Goal: Task Accomplishment & Management: Manage account settings

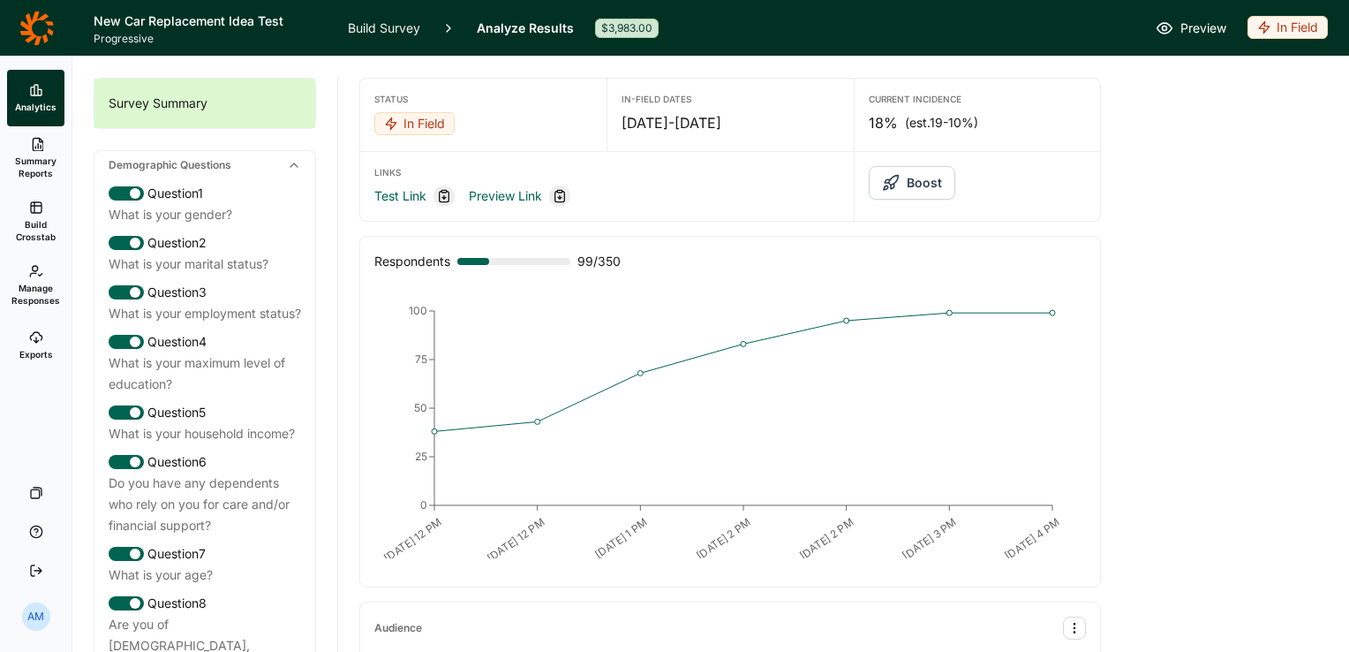
click at [394, 25] on link "Build Survey" at bounding box center [384, 28] width 72 height 56
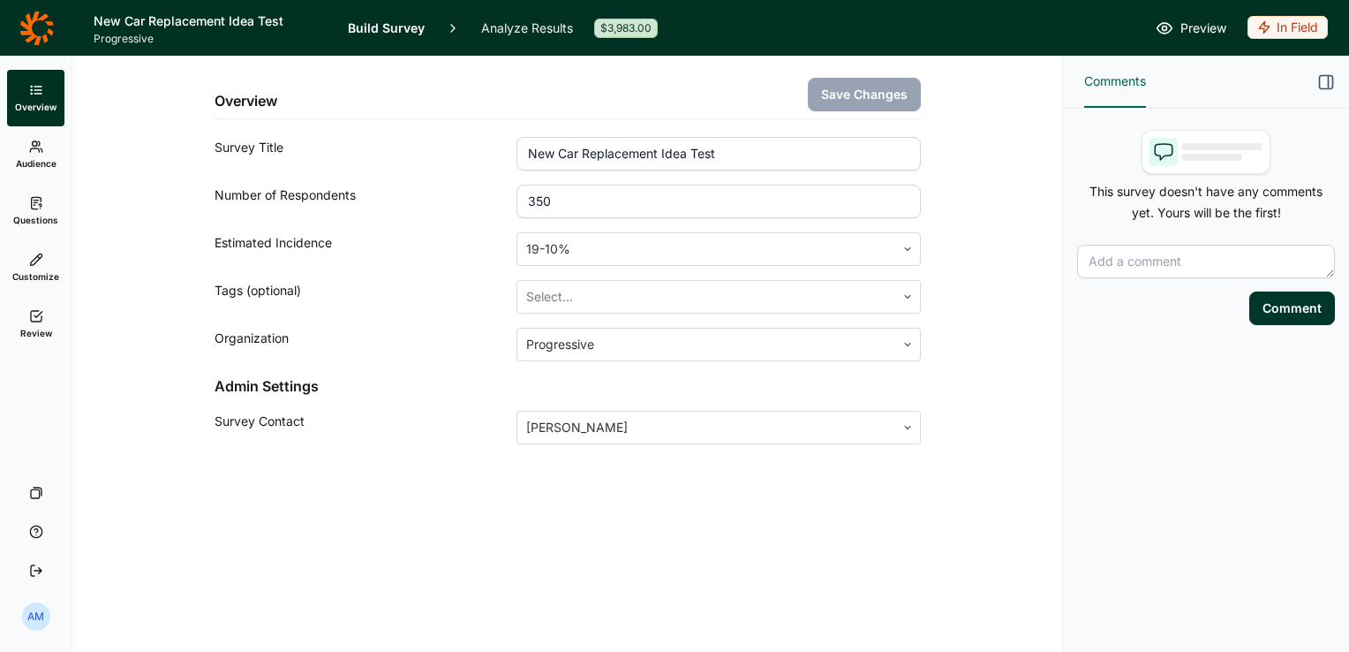
click at [49, 149] on link "Audience" at bounding box center [35, 154] width 57 height 57
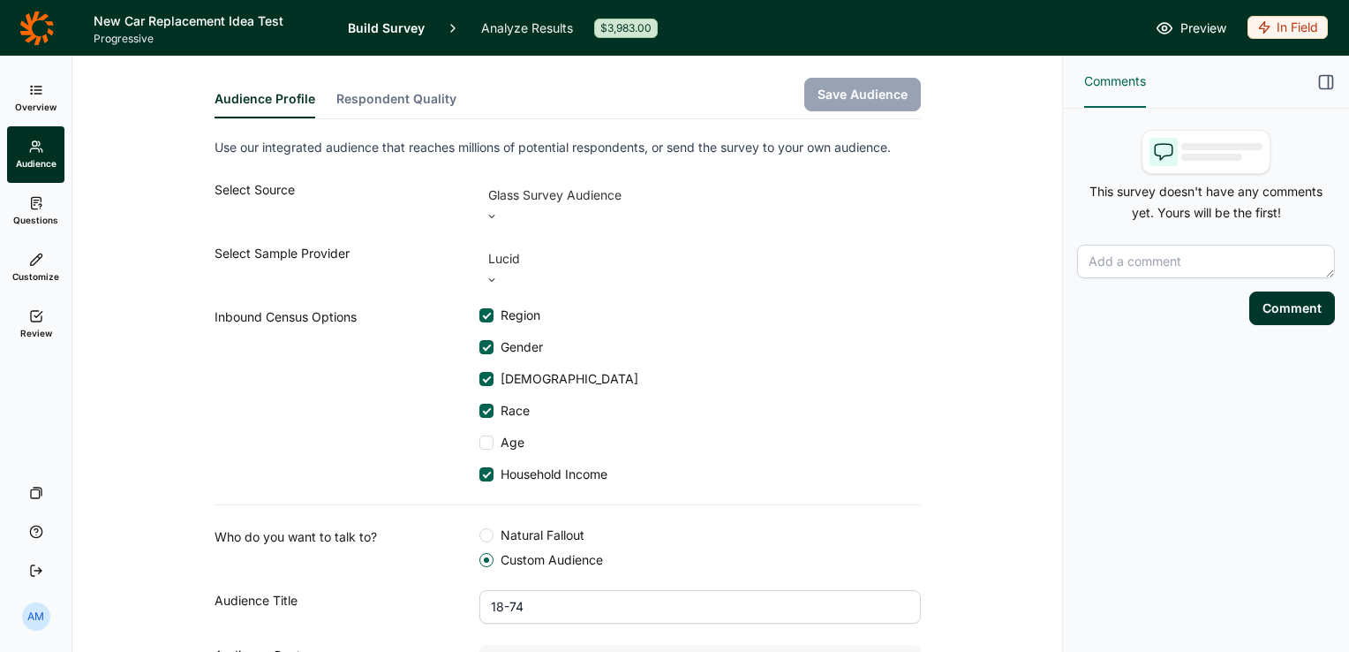
click at [34, 208] on use at bounding box center [36, 202] width 10 height 11
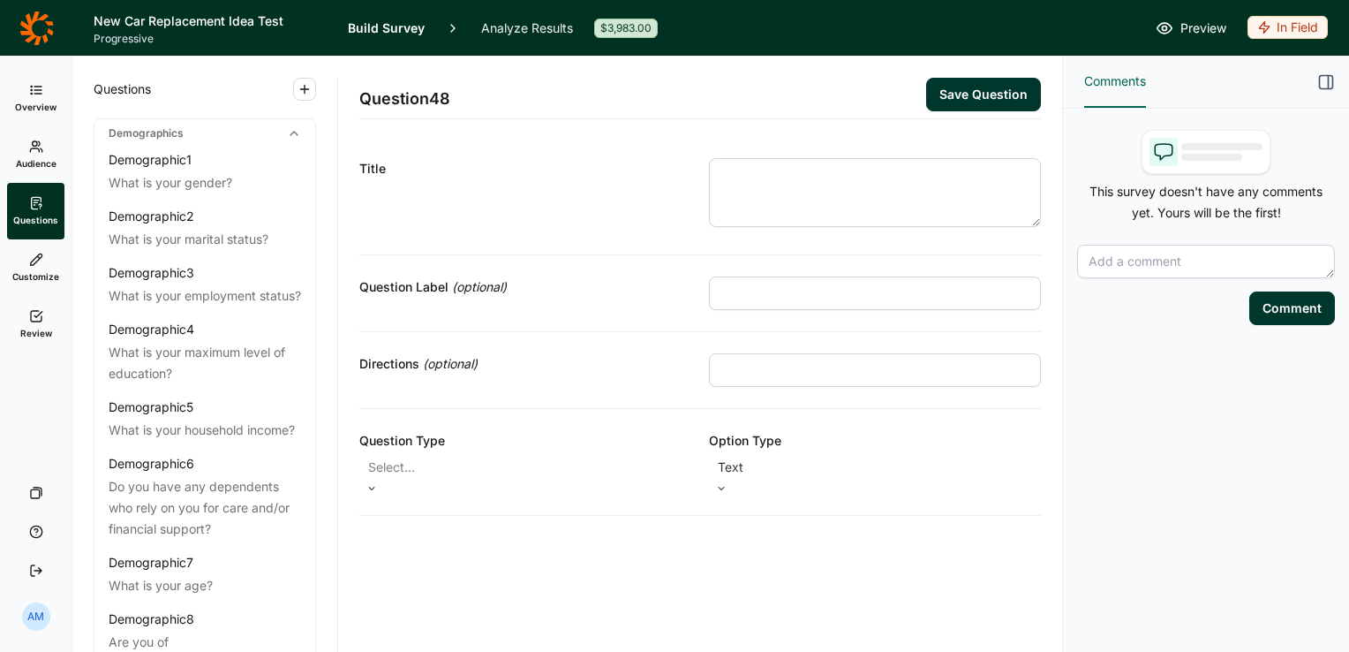
click at [36, 264] on icon at bounding box center [36, 260] width 14 height 14
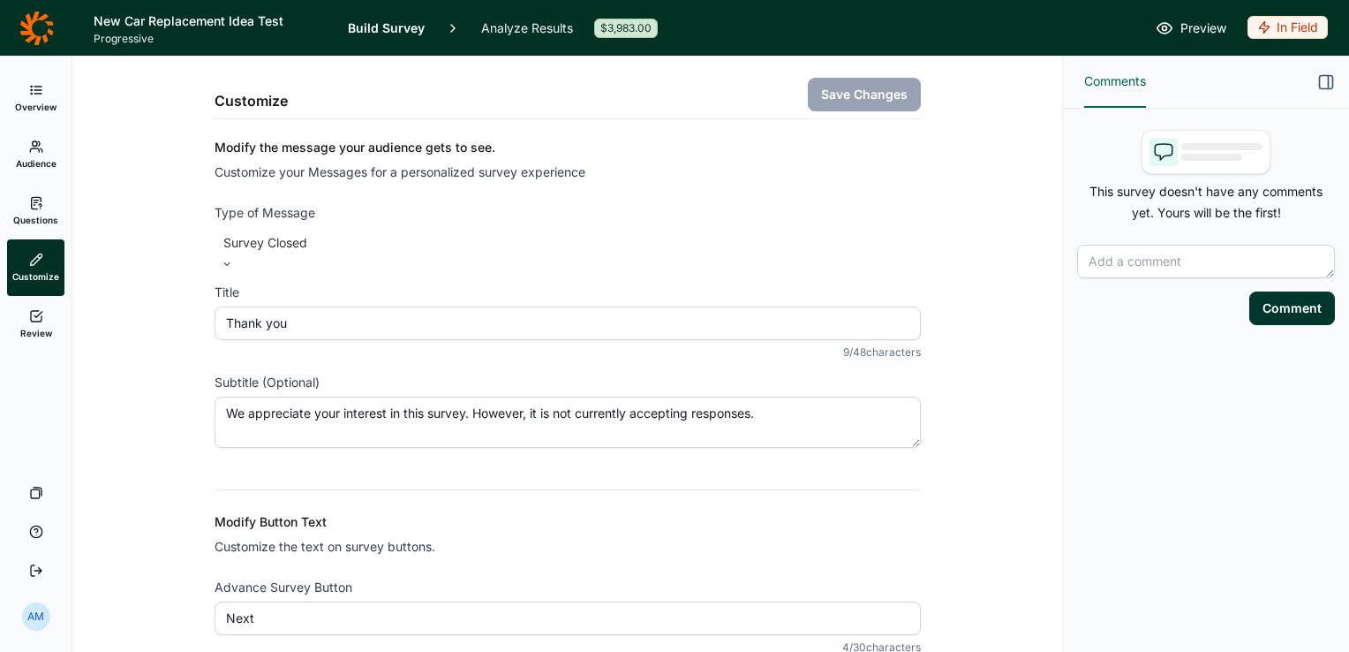
click at [31, 312] on use at bounding box center [36, 316] width 11 height 11
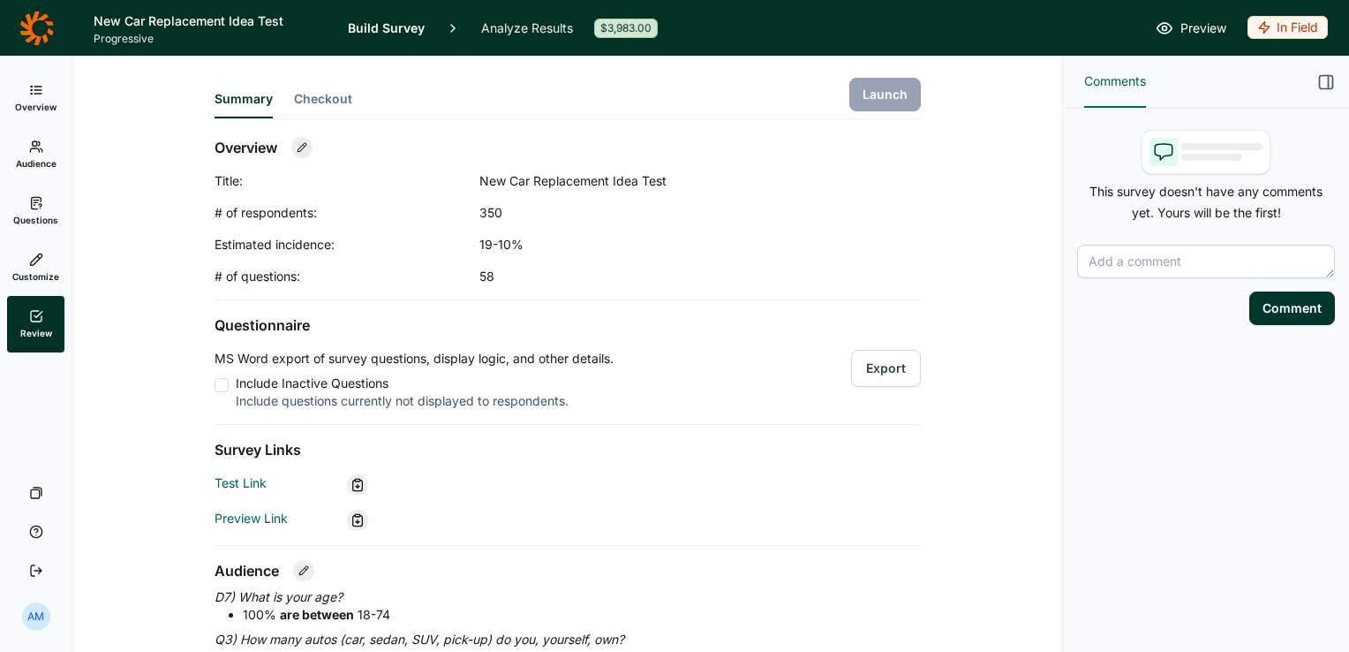
click at [32, 155] on link "Audience" at bounding box center [35, 154] width 57 height 57
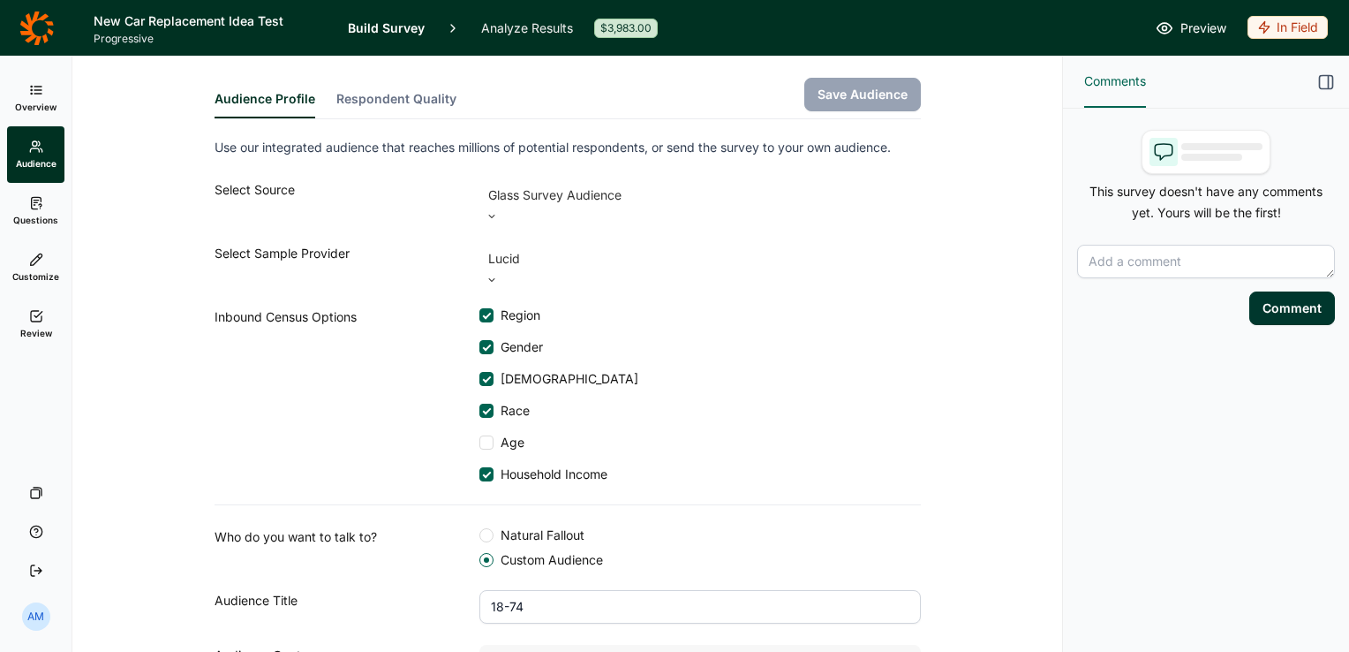
click at [34, 105] on span "Overview" at bounding box center [36, 107] width 42 height 12
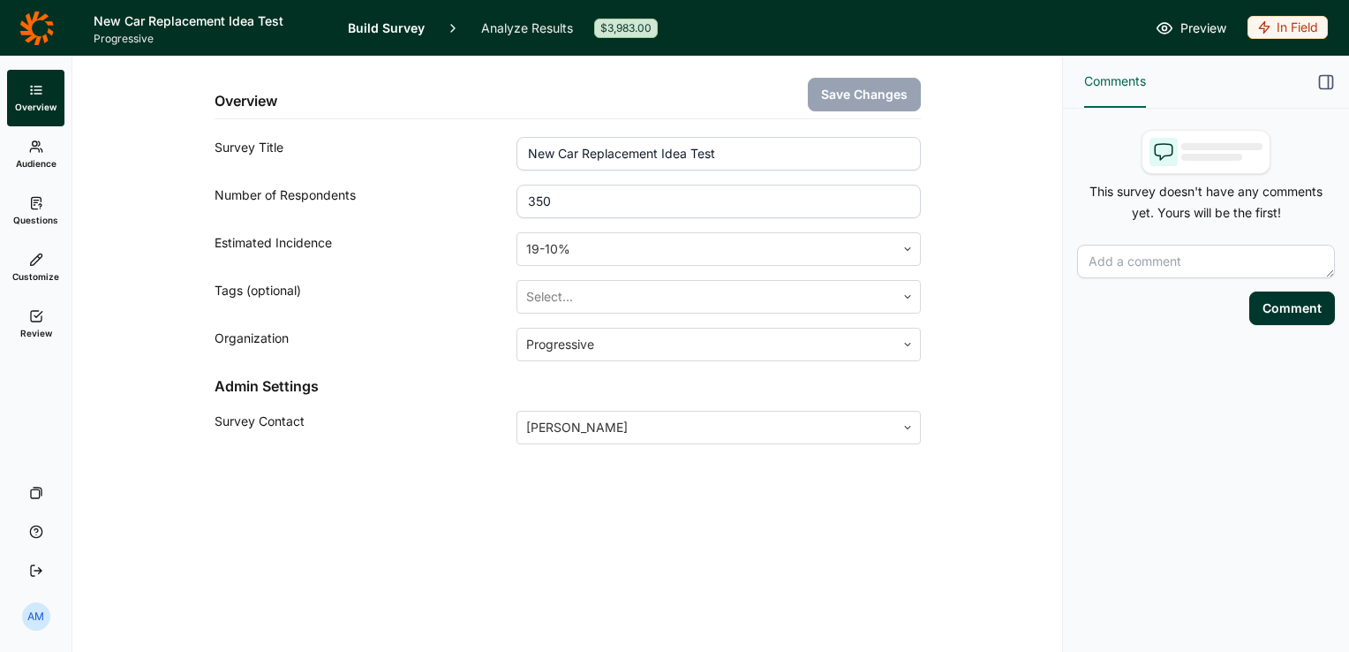
click at [507, 26] on link "Analyze Results" at bounding box center [527, 28] width 92 height 56
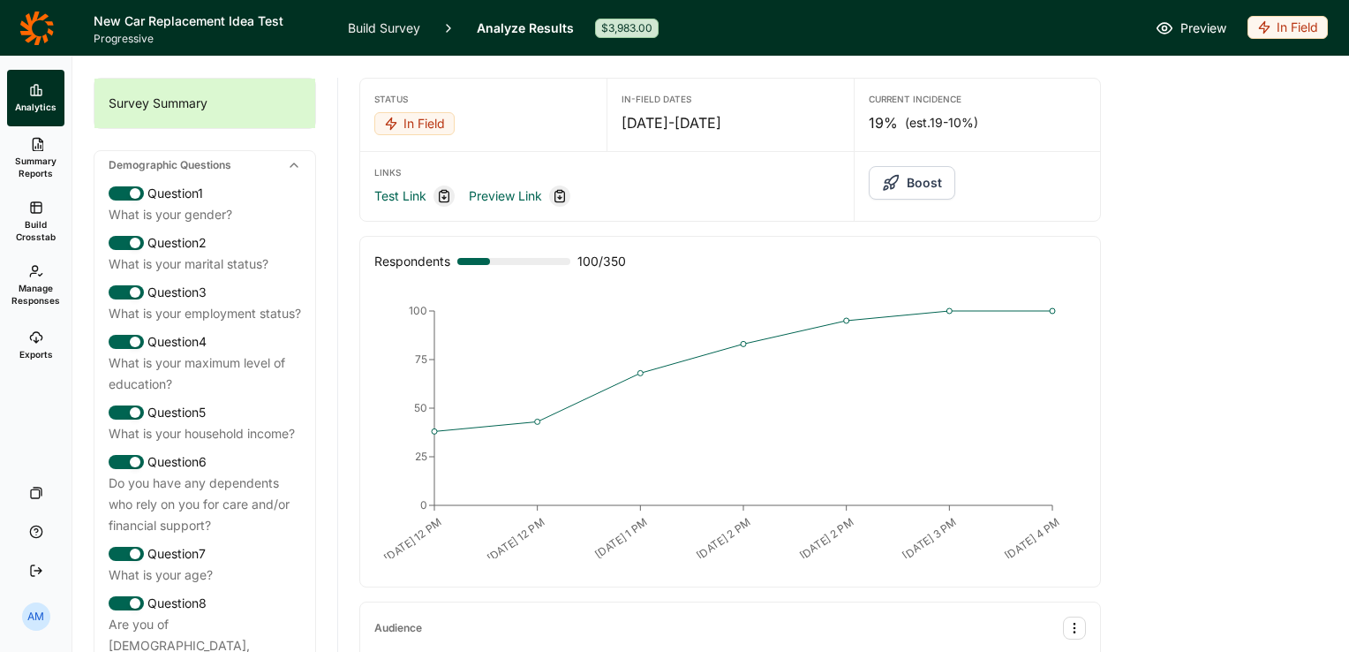
click at [32, 271] on icon at bounding box center [36, 271] width 14 height 14
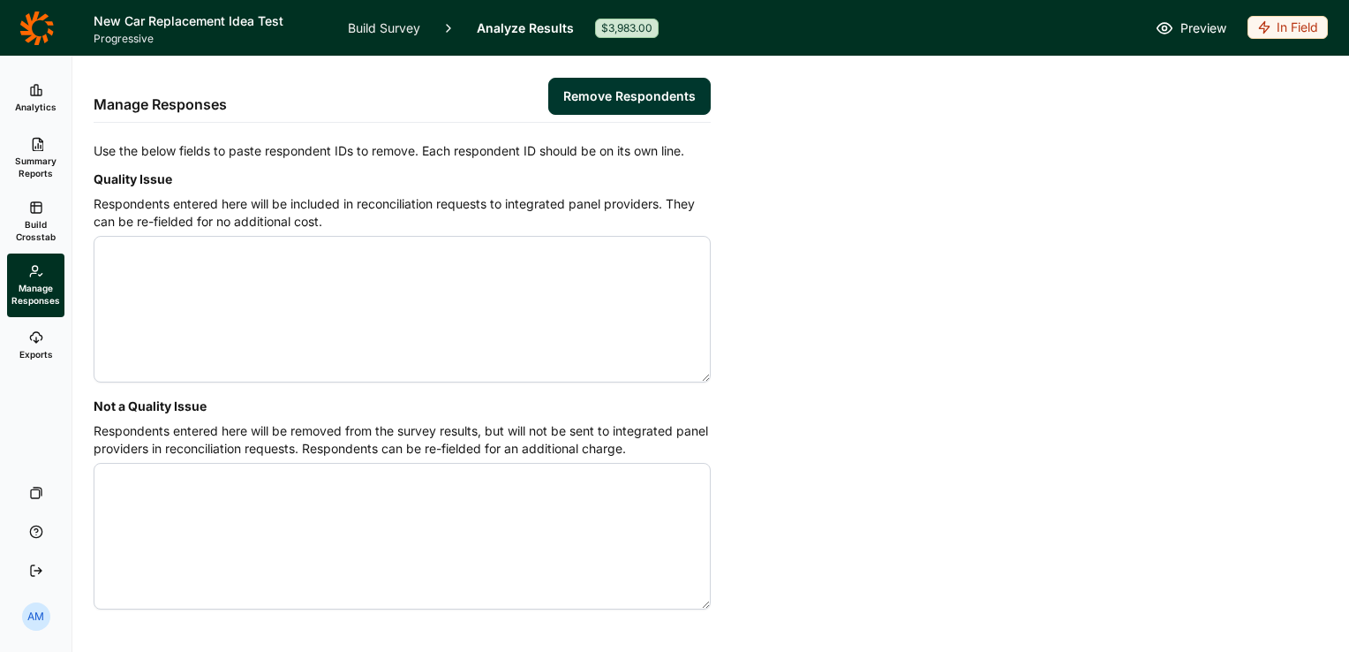
click at [42, 157] on span "Summary Reports" at bounding box center [35, 167] width 43 height 25
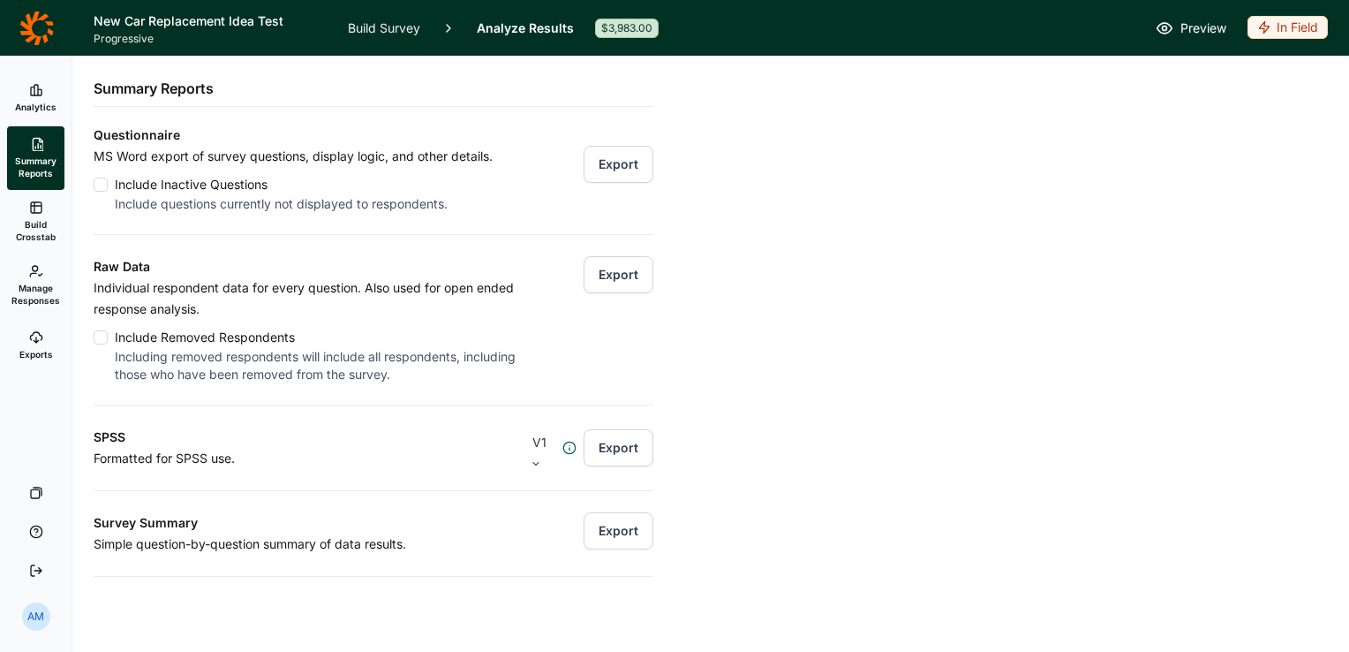
click at [611, 268] on button "Export" at bounding box center [619, 274] width 70 height 37
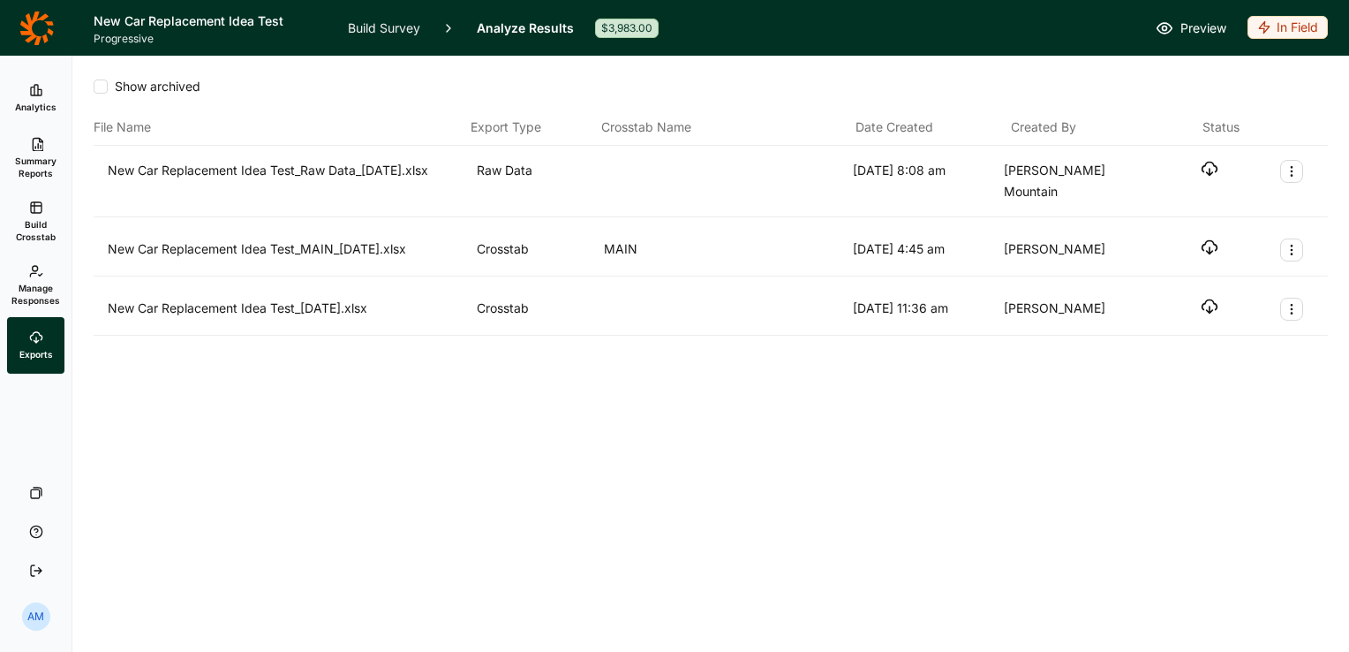
click at [1212, 174] on icon "button" at bounding box center [1210, 169] width 18 height 18
click at [770, 412] on div "Show archived File Name Export Type Crosstab Name Date Created Created By Statu…" at bounding box center [710, 354] width 1277 height 595
click at [1212, 238] on icon "button" at bounding box center [1210, 247] width 18 height 18
click at [42, 210] on use at bounding box center [36, 207] width 11 height 11
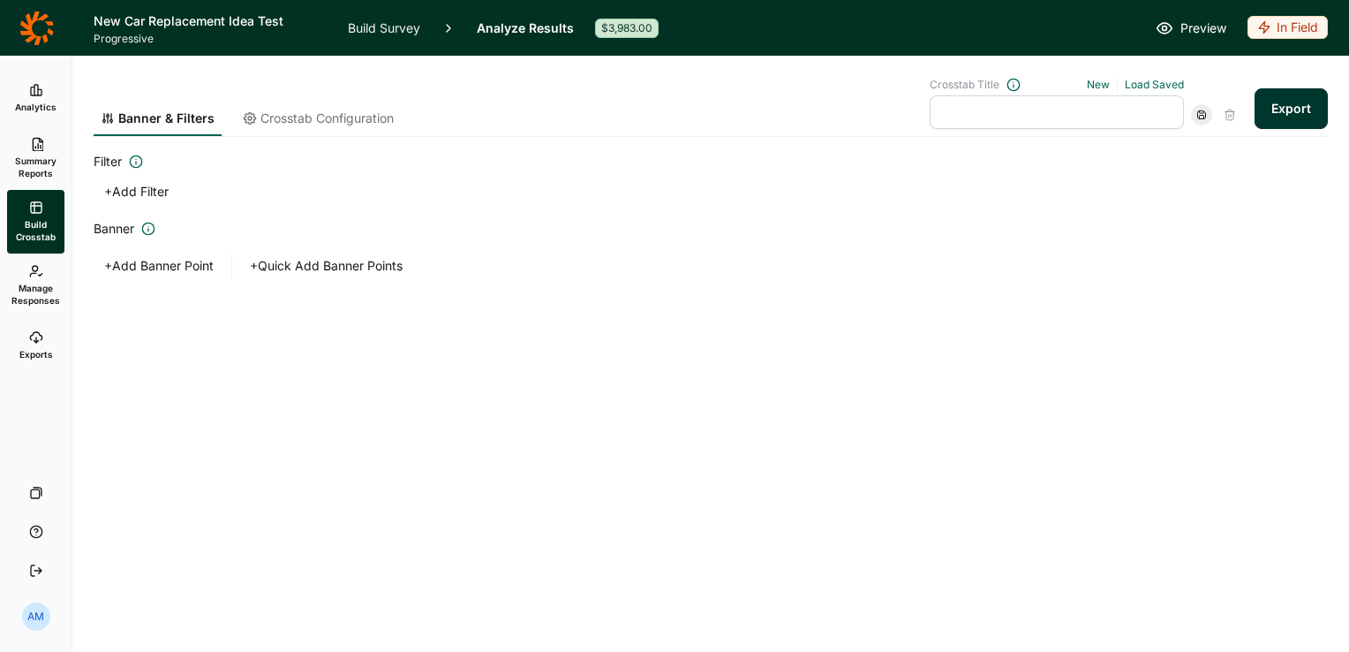
click at [1297, 113] on button "Export" at bounding box center [1291, 108] width 73 height 41
click at [35, 91] on icon at bounding box center [36, 90] width 14 height 14
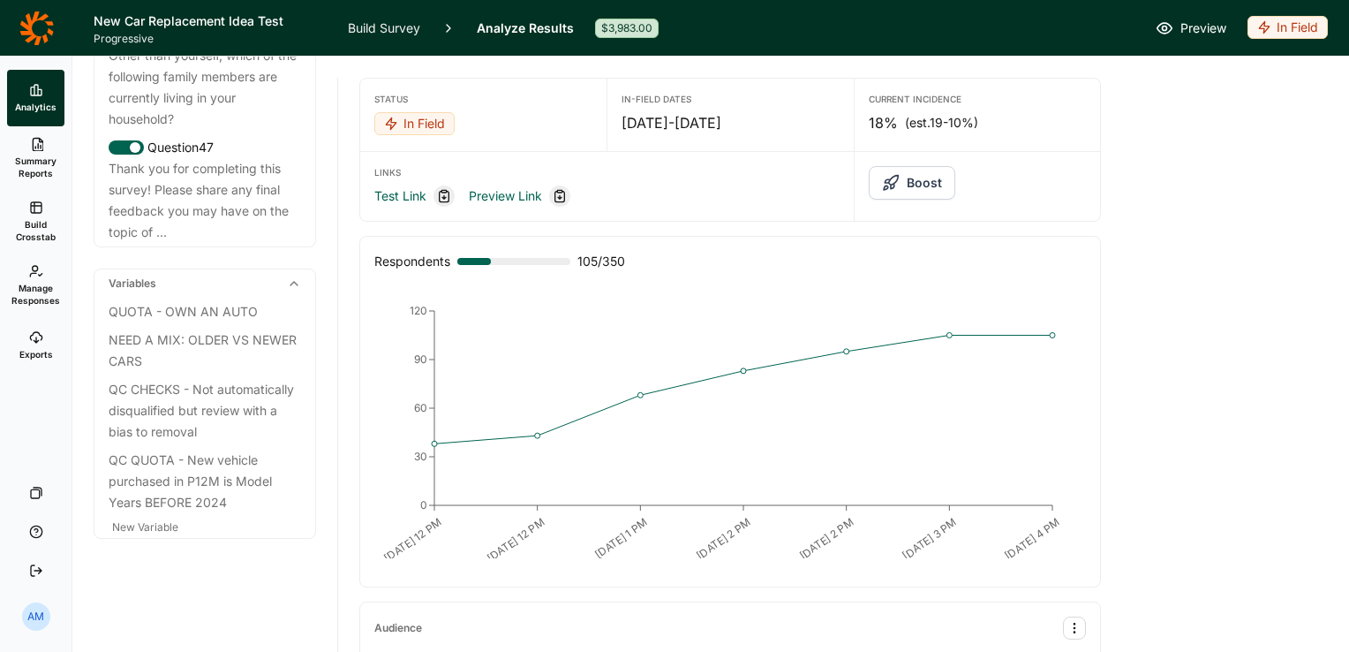
scroll to position [5522, 0]
click at [194, 310] on div "QUOTA - OWN AN AUTO" at bounding box center [205, 311] width 193 height 21
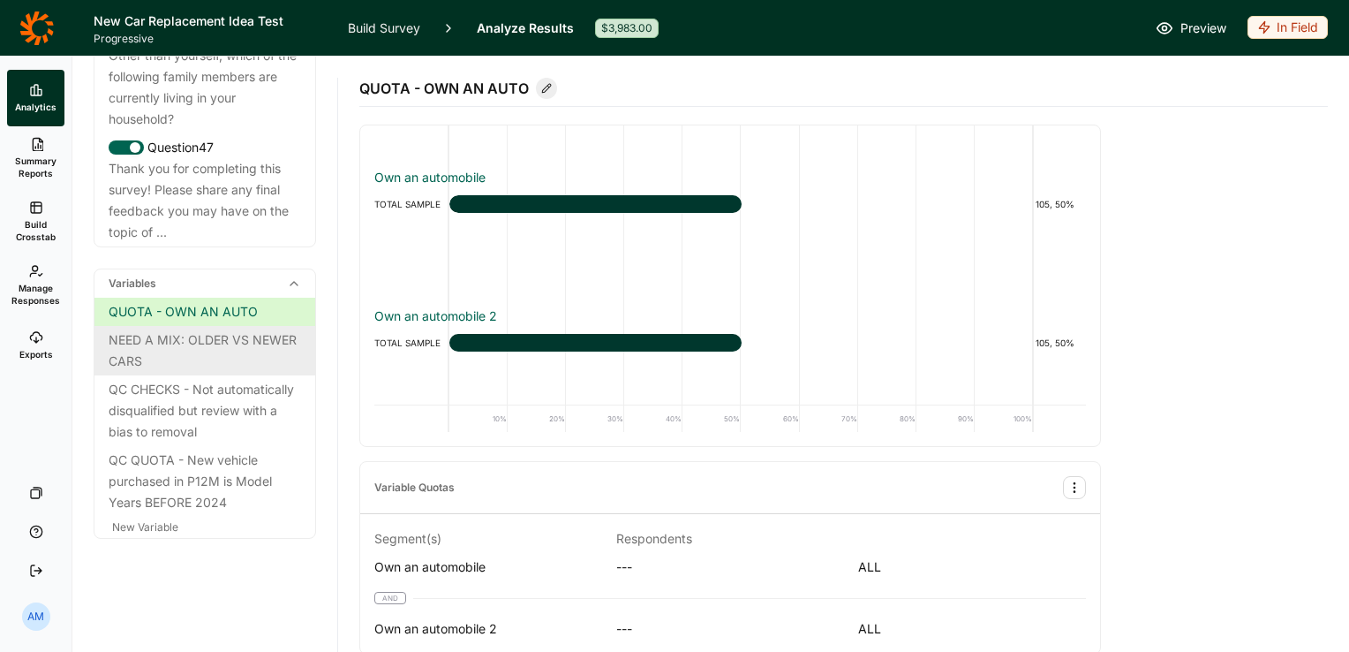
click at [181, 343] on div "NEED A MIX: OLDER VS NEWER CARS" at bounding box center [205, 350] width 193 height 42
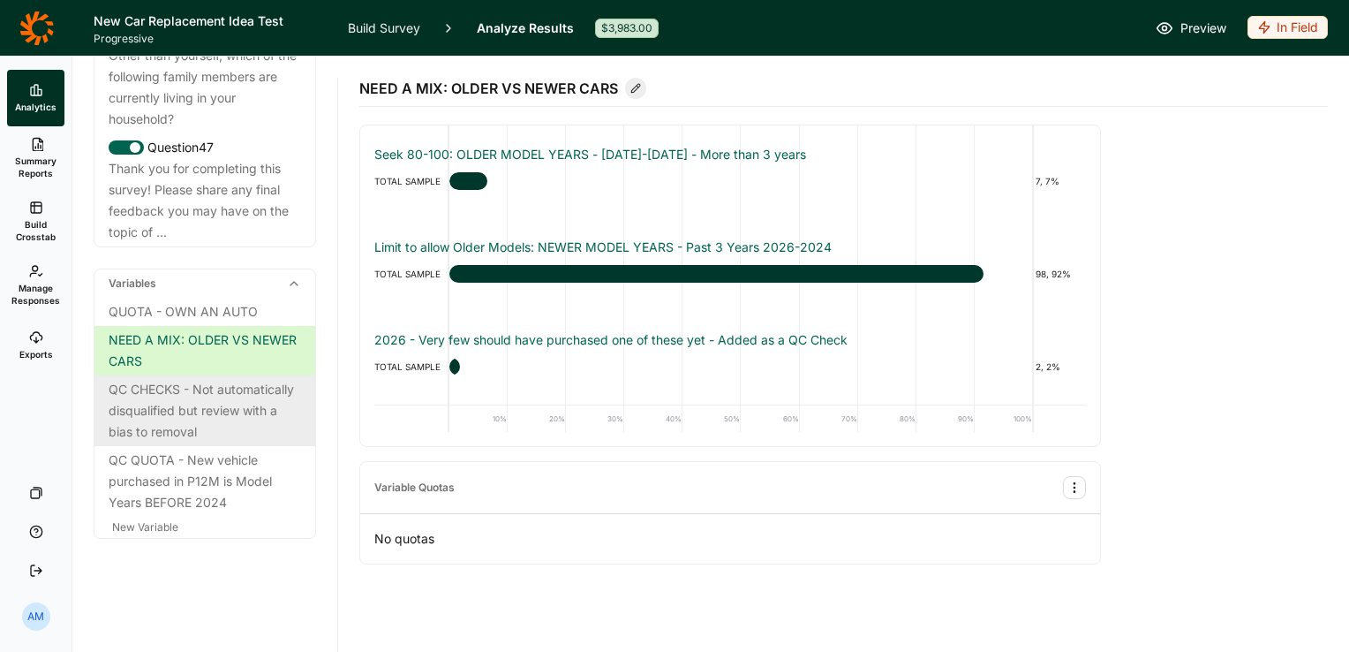
click at [183, 396] on div "QC CHECKS - Not automatically disqualified but review with a bias to removal" at bounding box center [205, 411] width 193 height 64
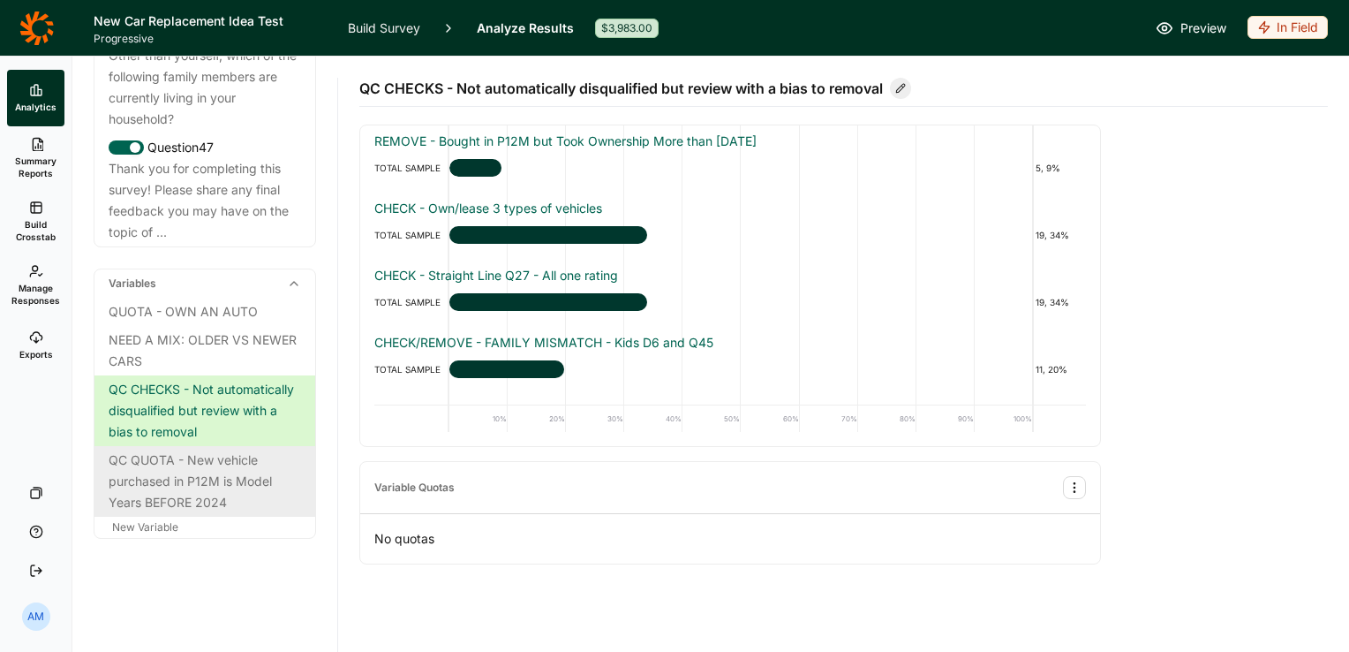
click at [224, 467] on div "QC QUOTA - New vehicle purchased in P12M is Model Years BEFORE 2024" at bounding box center [205, 482] width 193 height 64
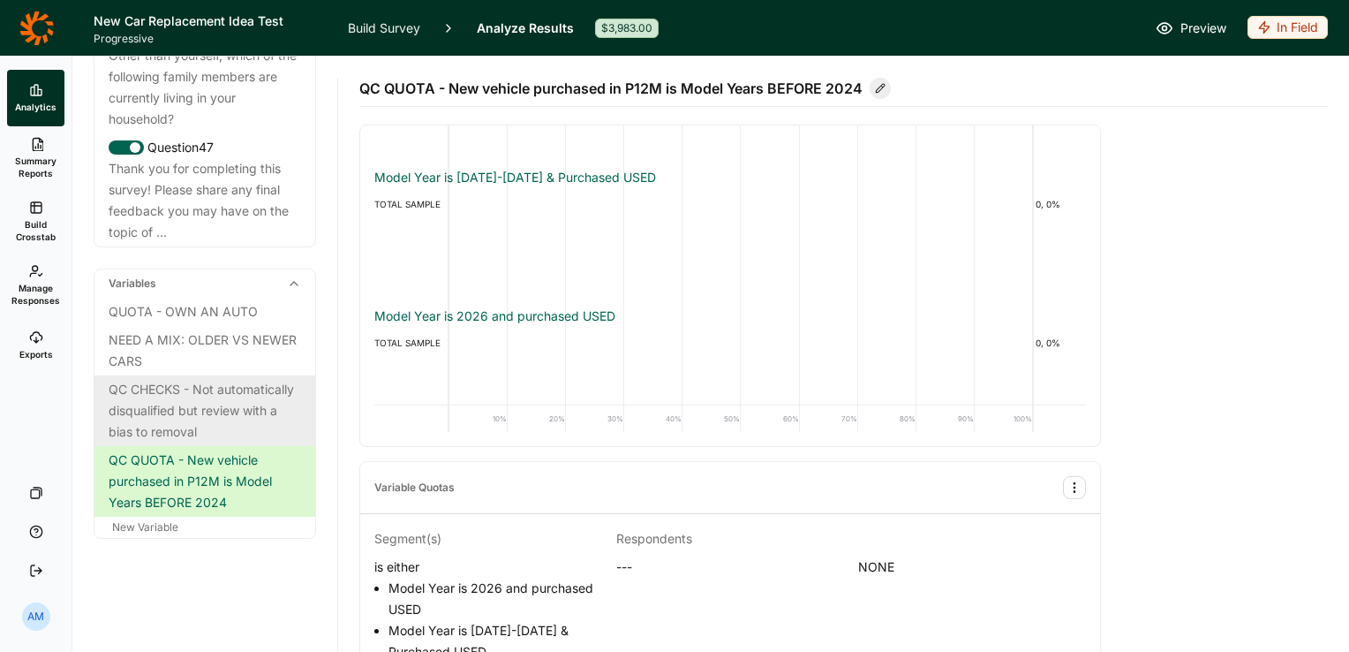
click at [225, 415] on div "QC CHECKS - Not automatically disqualified but review with a bias to removal" at bounding box center [205, 411] width 193 height 64
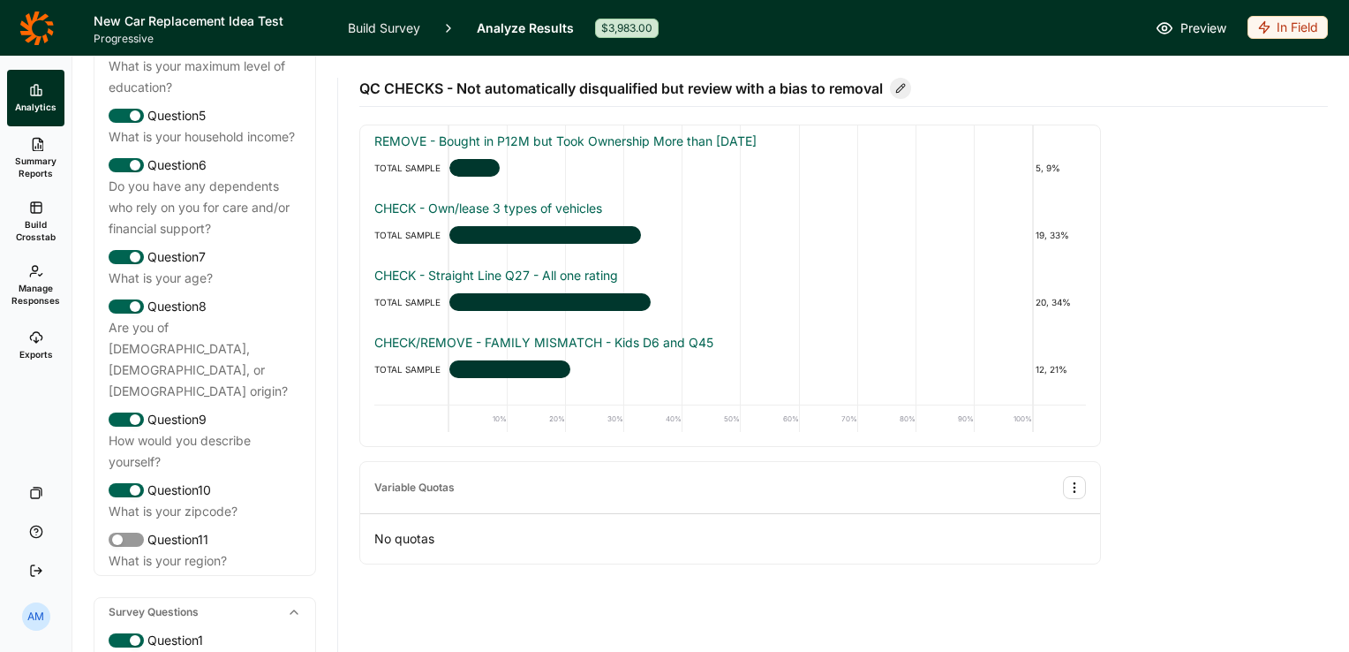
scroll to position [297, 0]
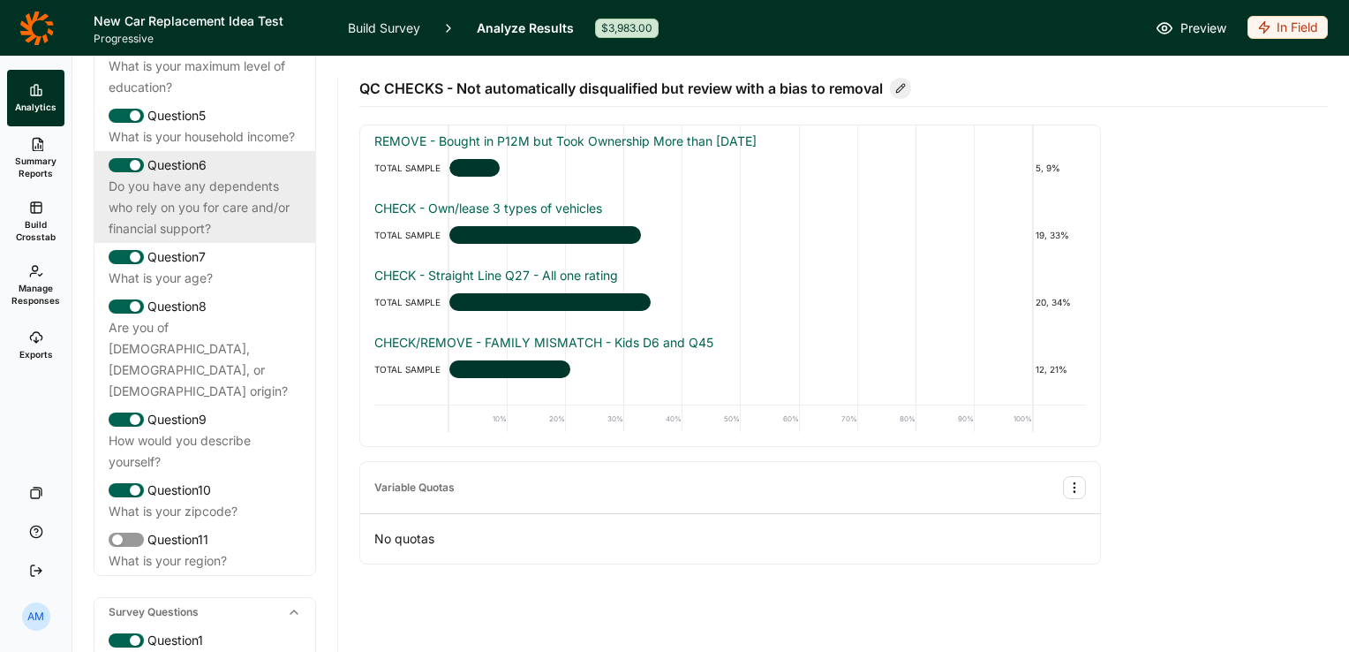
click at [225, 239] on div "Do you have any dependents who rely on you for care and/or financial support?" at bounding box center [205, 208] width 193 height 64
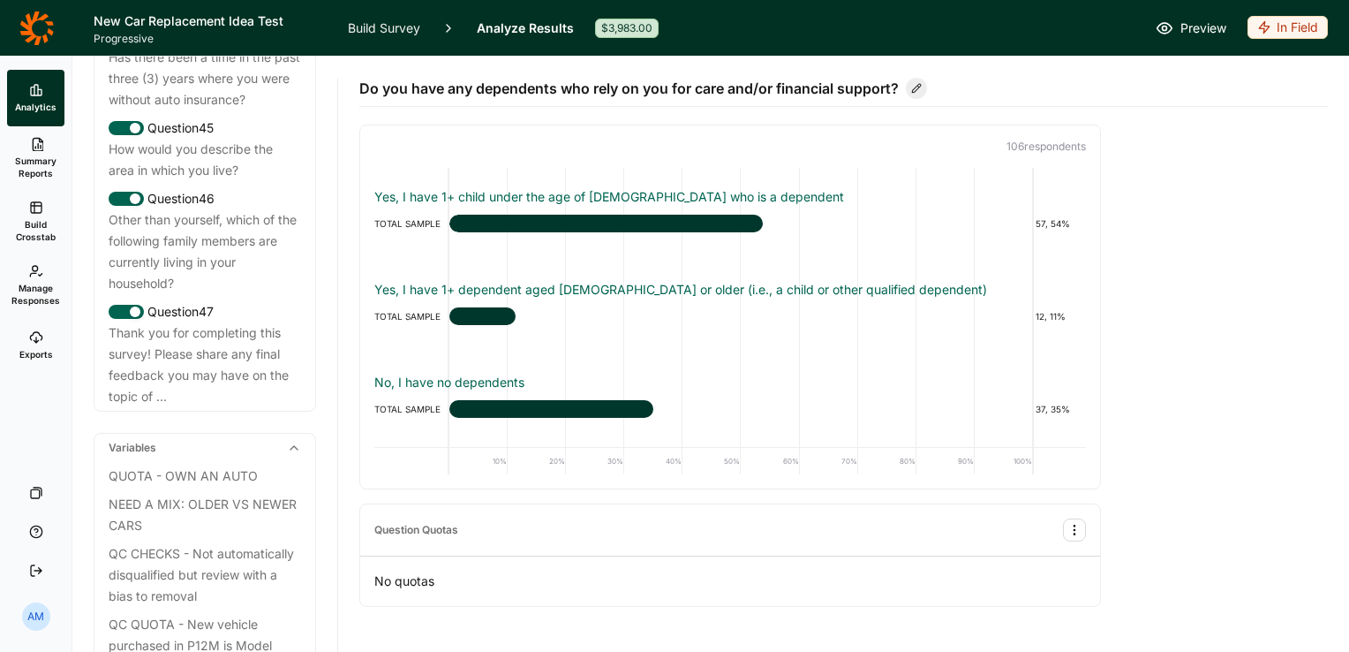
scroll to position [5168, 0]
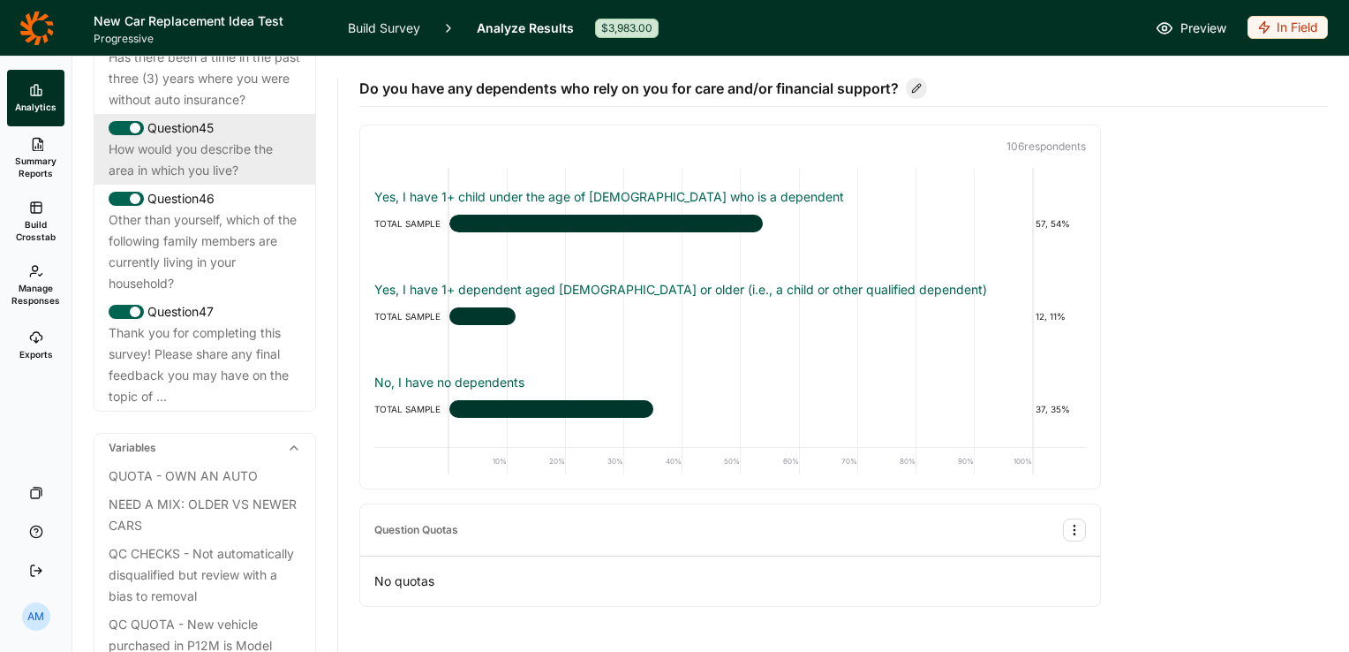
click at [213, 181] on div "How would you describe the area in which you live?" at bounding box center [205, 160] width 193 height 42
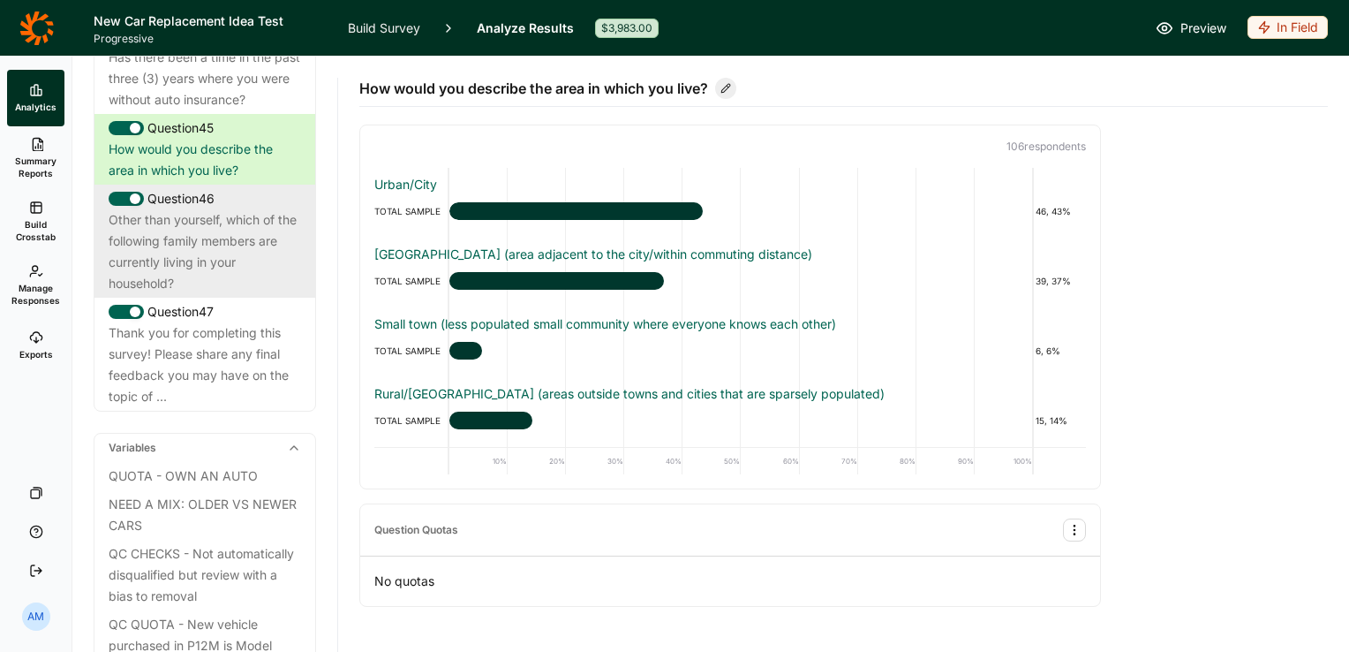
click at [211, 294] on div "Other than yourself, which of the following family members are currently living…" at bounding box center [205, 251] width 193 height 85
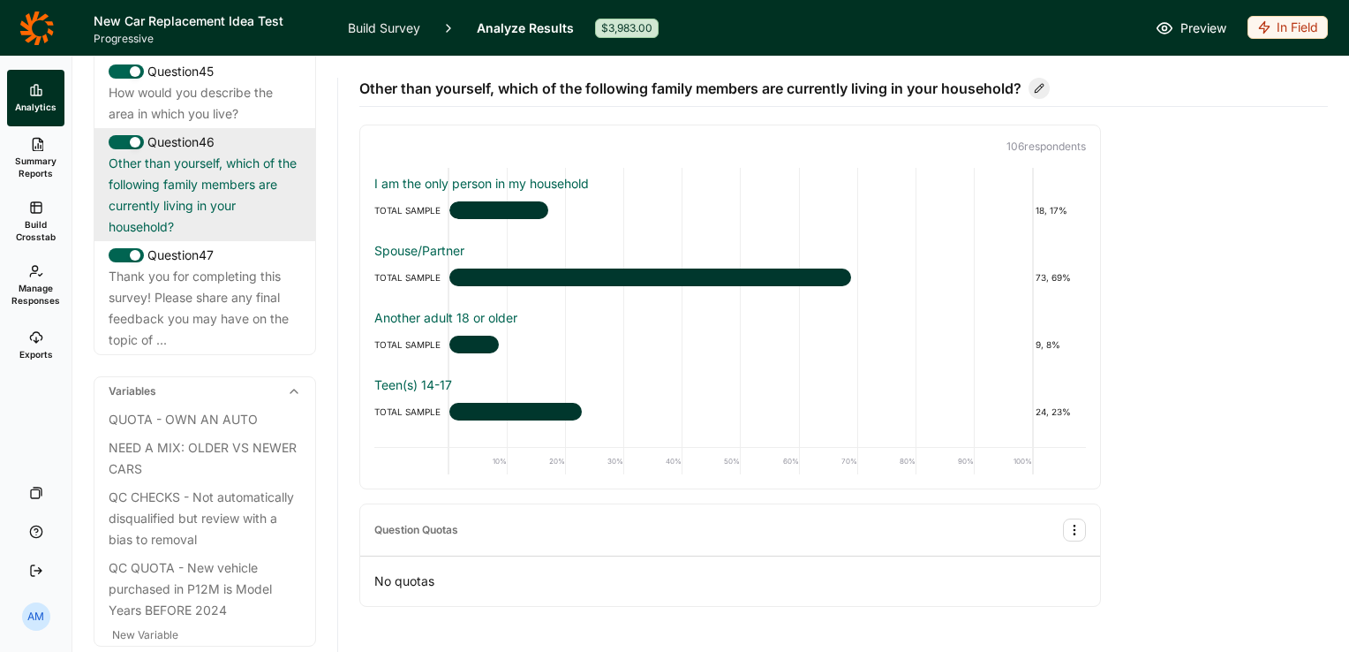
scroll to position [5225, 0]
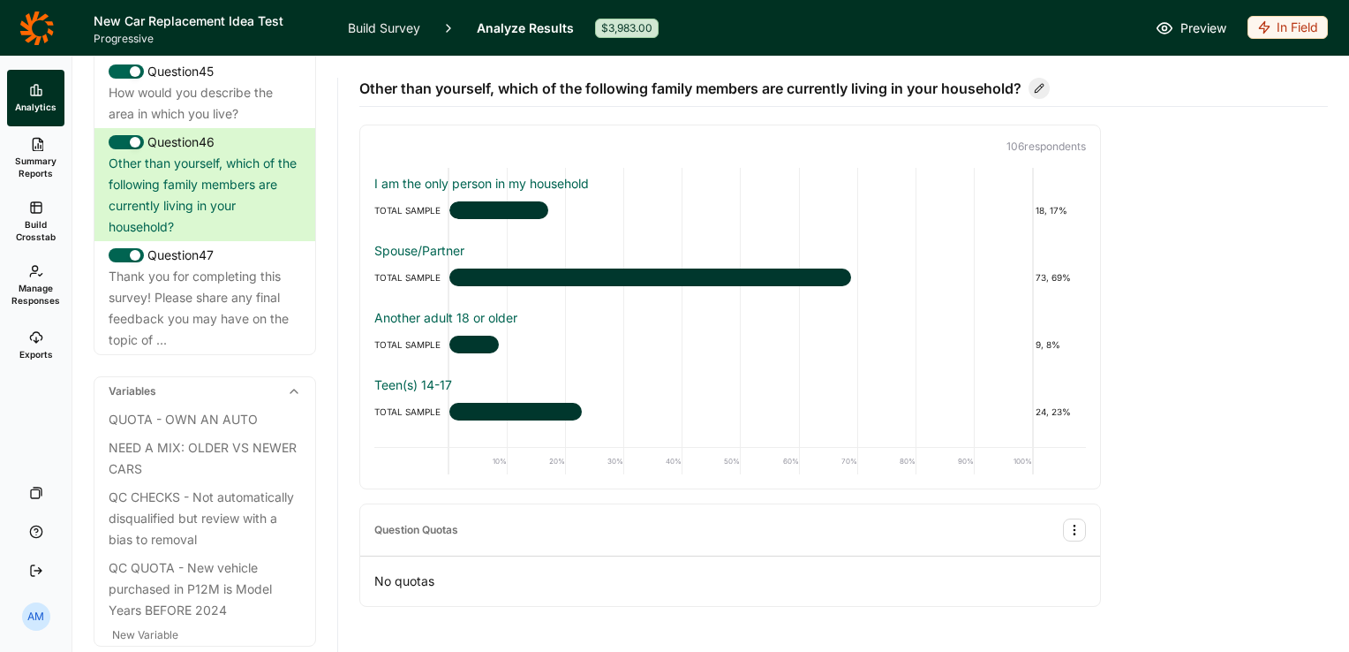
click at [397, 20] on link "Build Survey" at bounding box center [384, 28] width 72 height 56
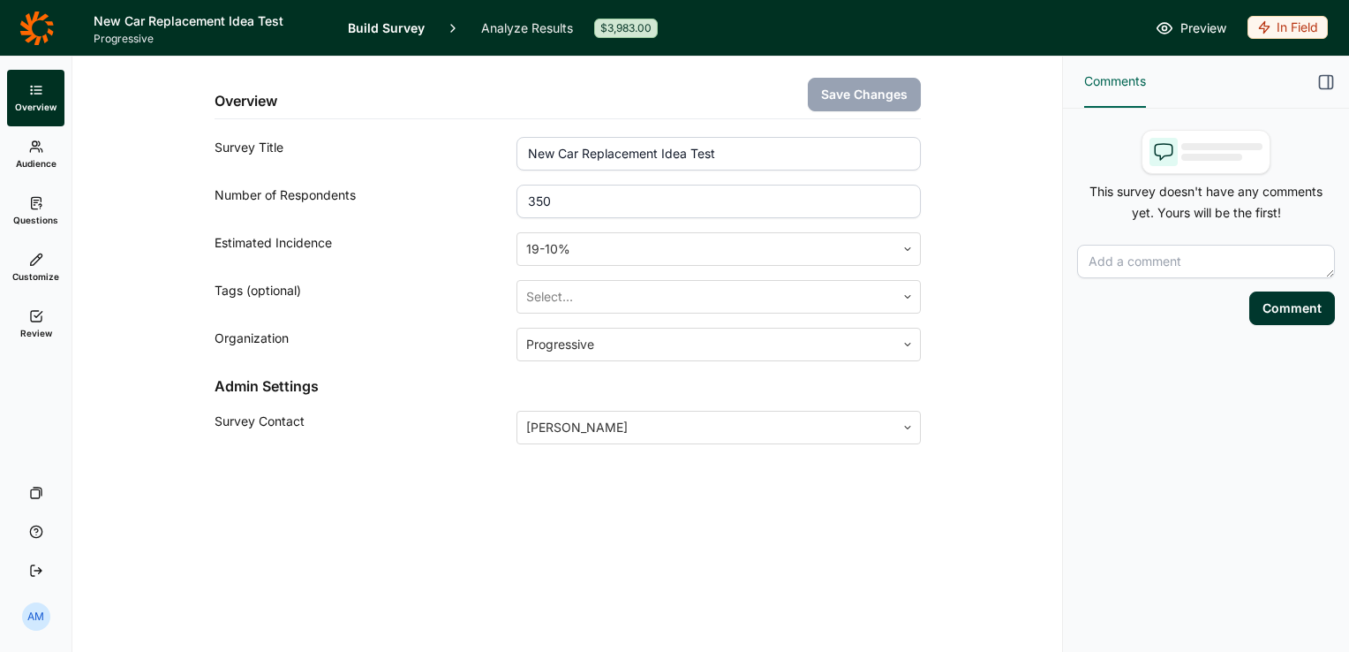
click at [34, 150] on icon at bounding box center [36, 147] width 14 height 14
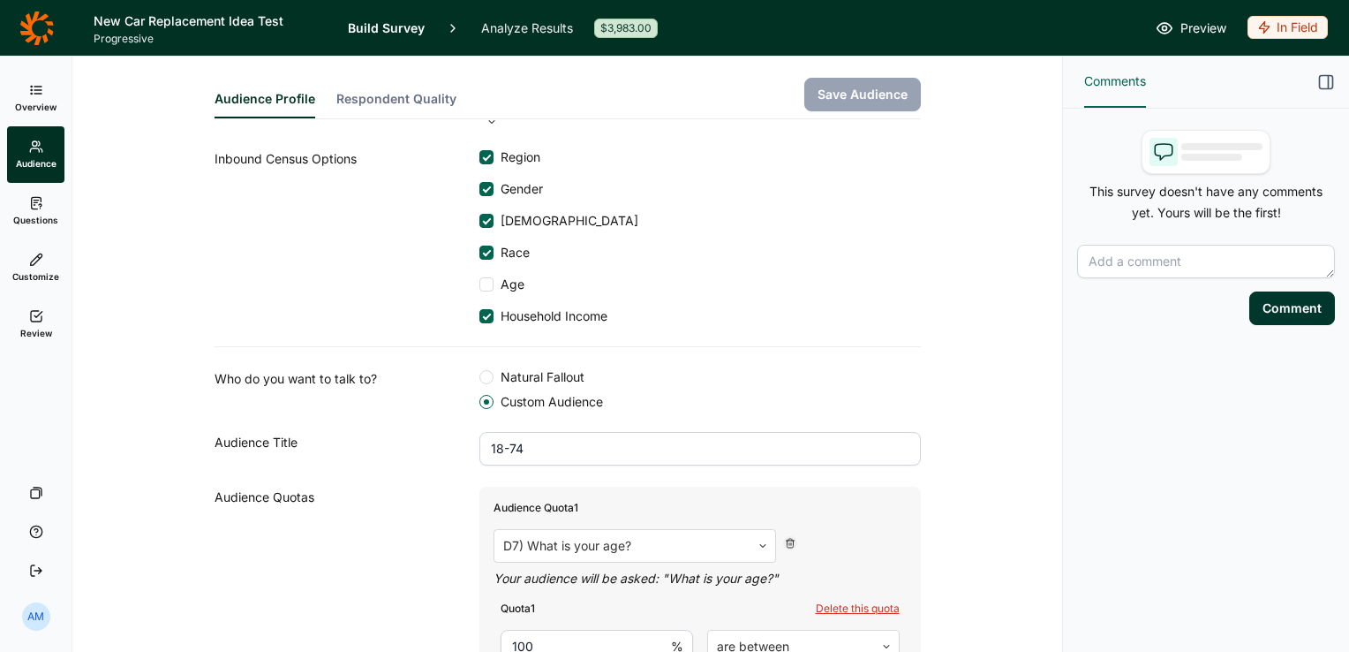
scroll to position [147, 0]
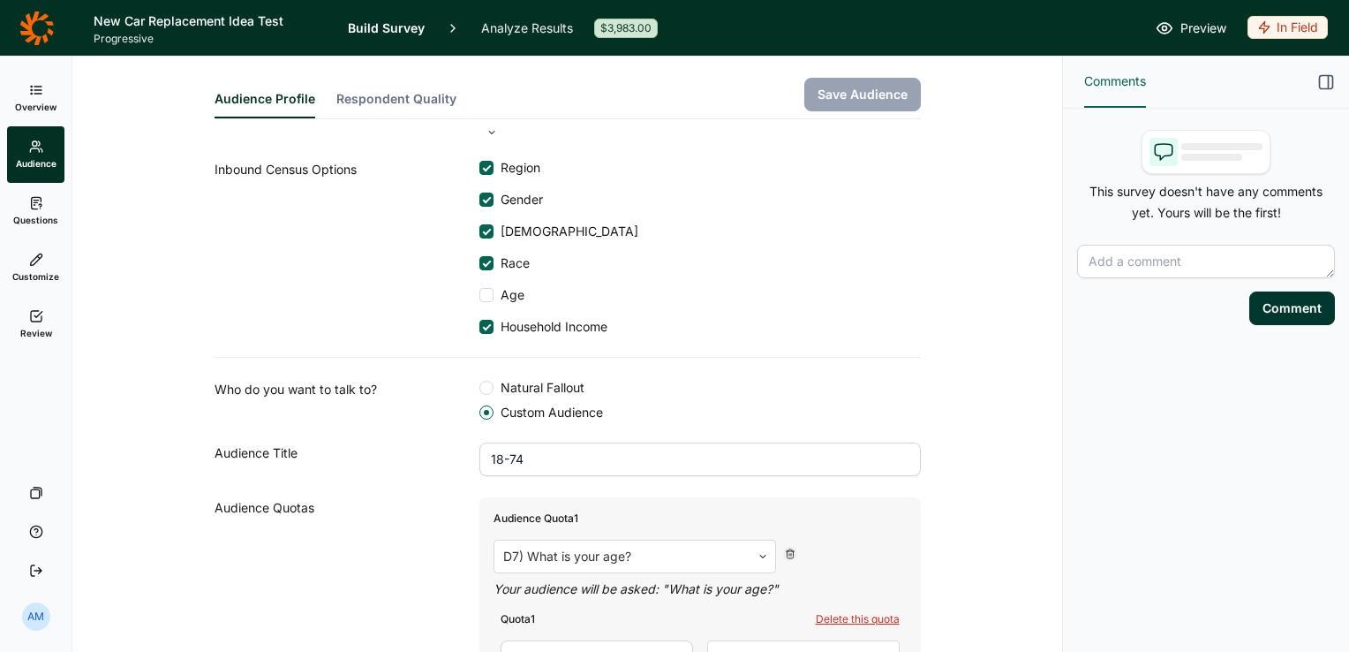
click at [480, 288] on div at bounding box center [487, 295] width 14 height 14
click at [480, 295] on input "Age" at bounding box center [480, 295] width 0 height 0
click at [851, 90] on button "Save Audience" at bounding box center [863, 95] width 117 height 34
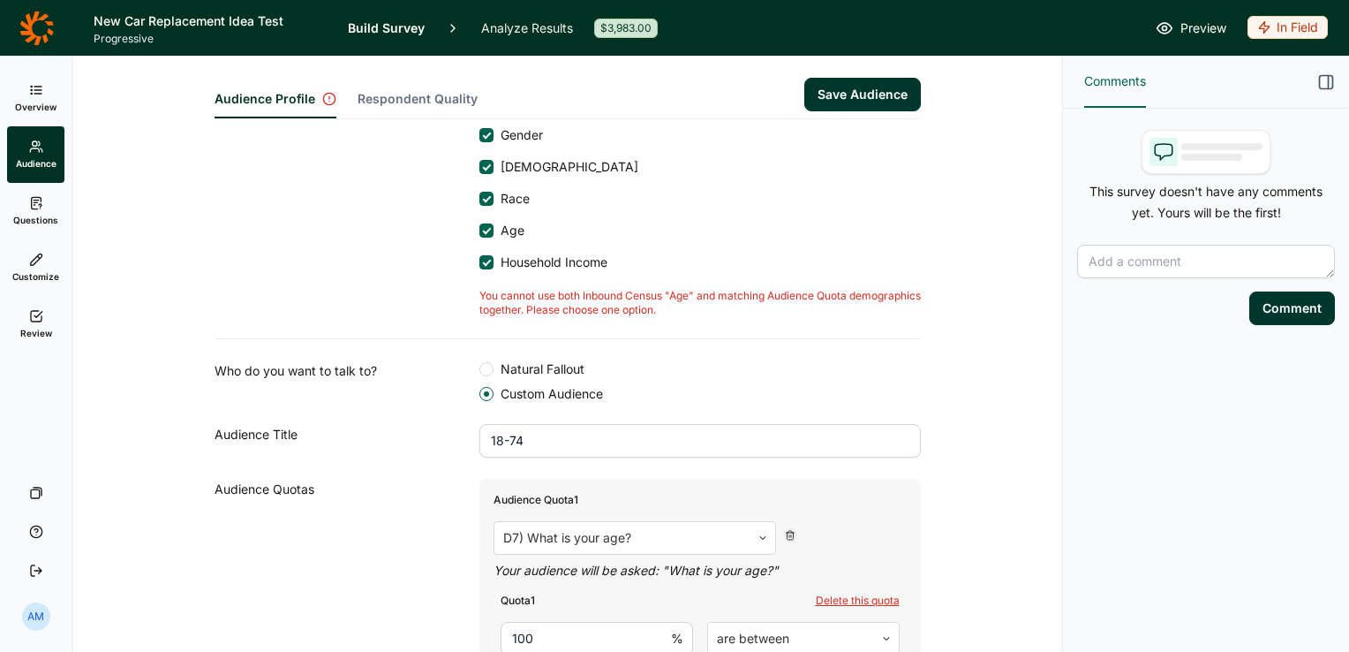
scroll to position [337, 0]
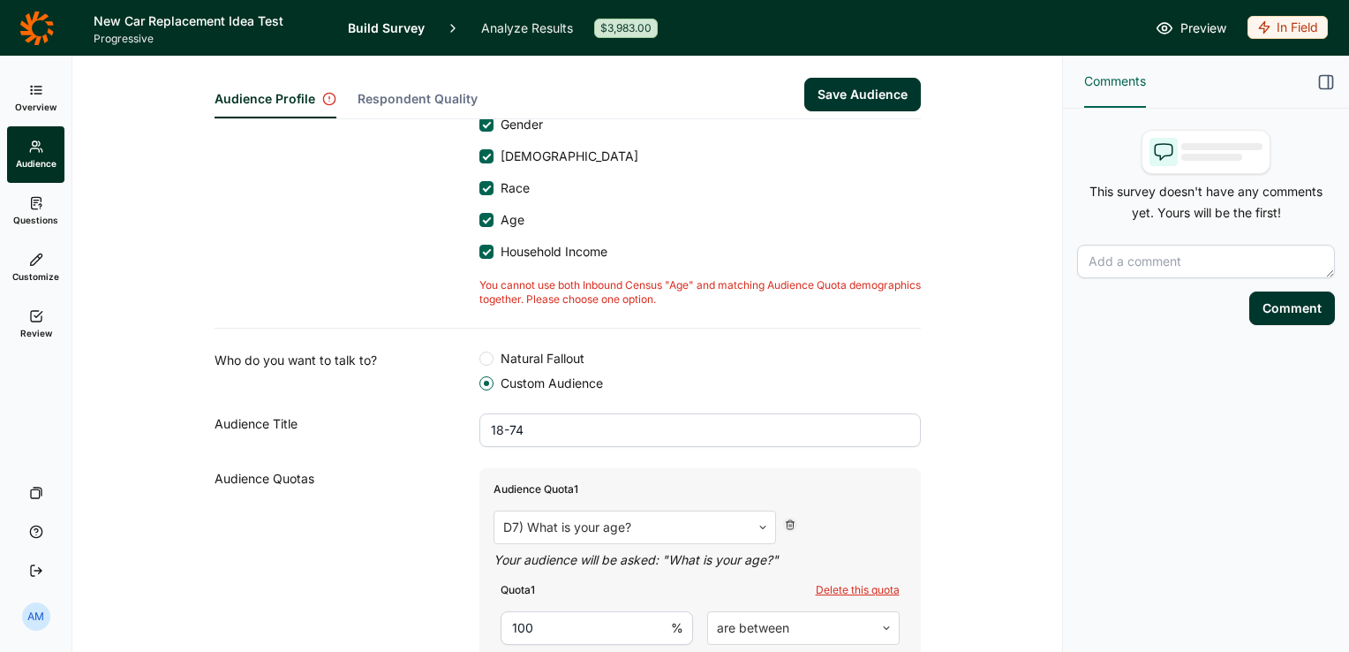
click at [480, 213] on div at bounding box center [487, 220] width 14 height 14
click at [480, 220] on input "Age" at bounding box center [480, 220] width 0 height 0
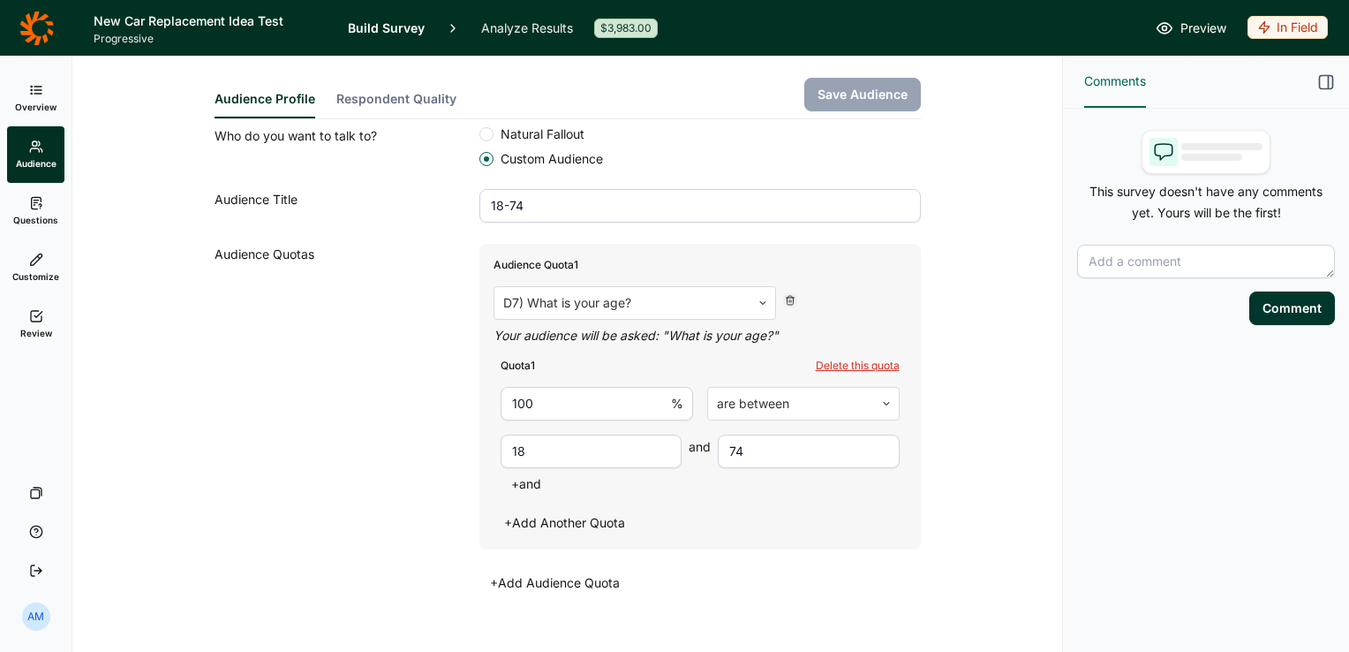
scroll to position [402, 0]
click at [45, 215] on span "Questions" at bounding box center [35, 220] width 45 height 12
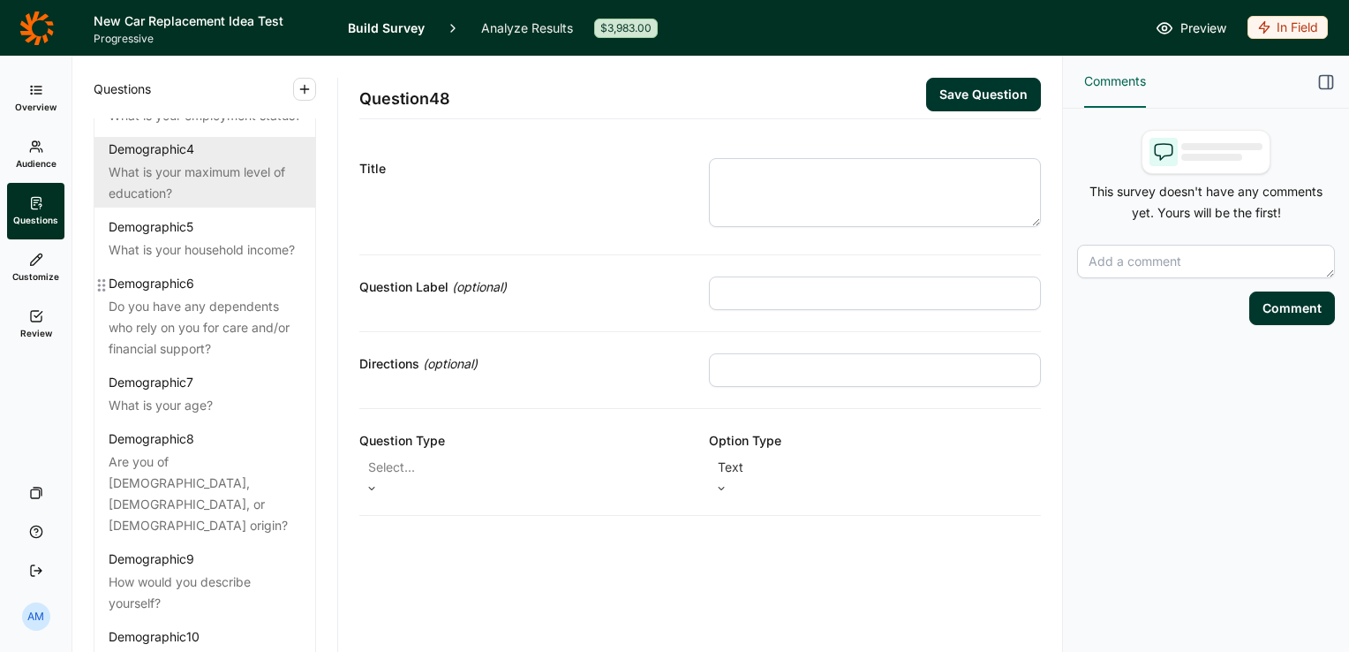
scroll to position [212, 0]
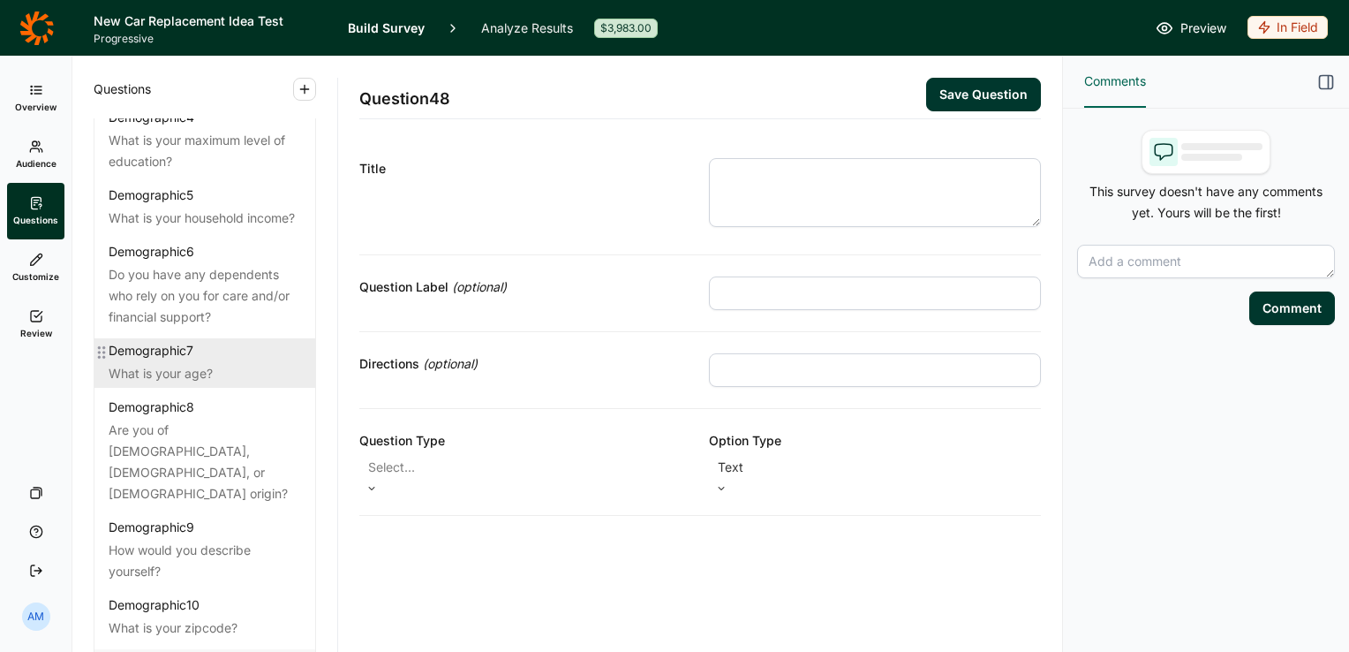
click at [212, 359] on div "Demographic 7" at bounding box center [205, 351] width 193 height 18
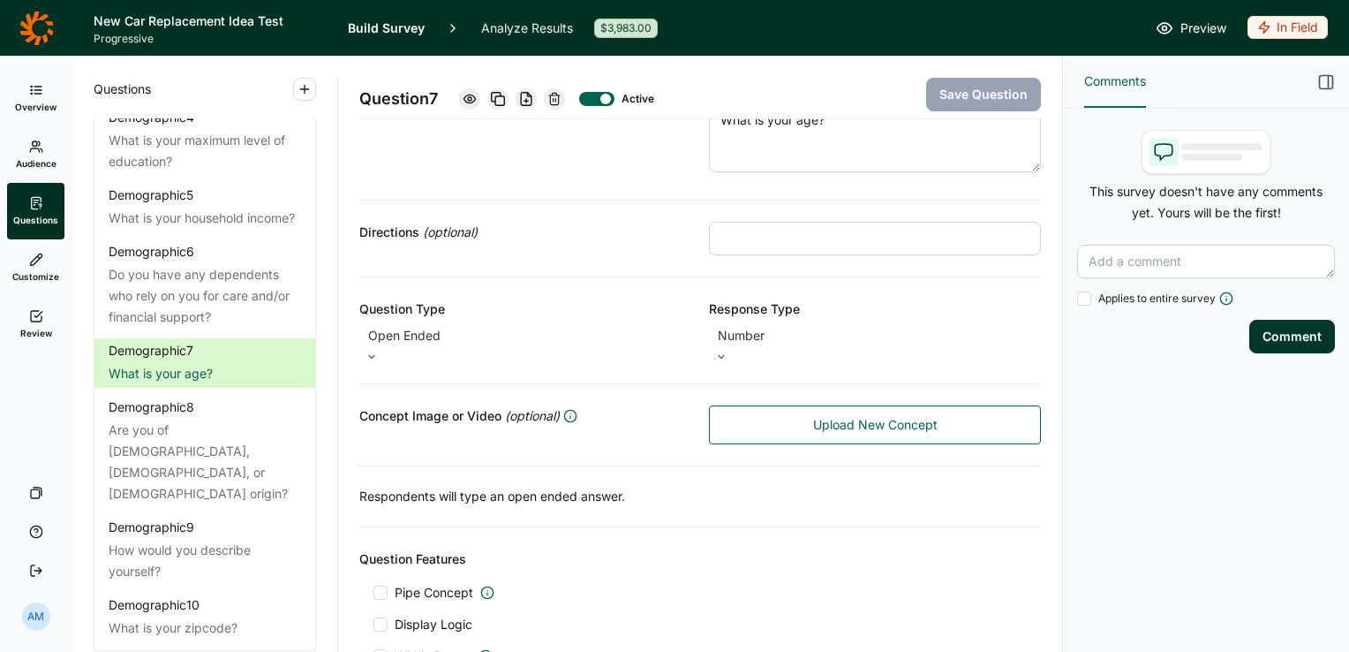
scroll to position [117, 0]
click at [547, 34] on link "Analyze Results" at bounding box center [527, 28] width 92 height 56
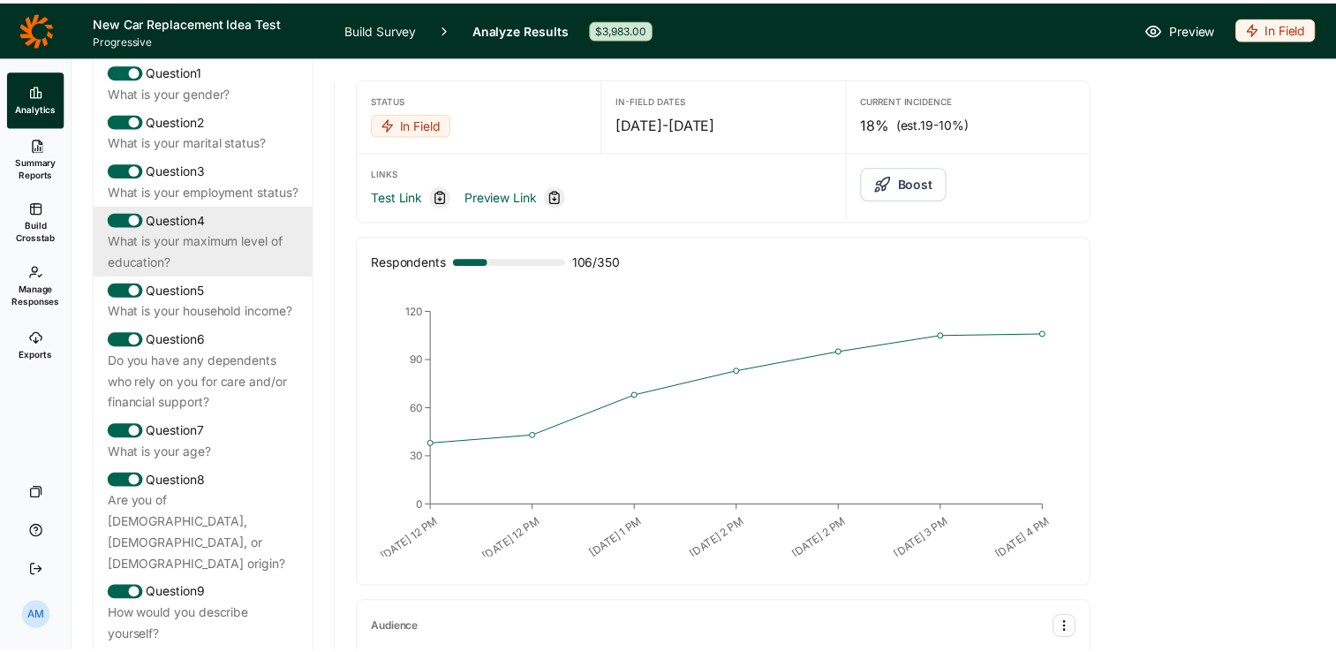
scroll to position [124, 0]
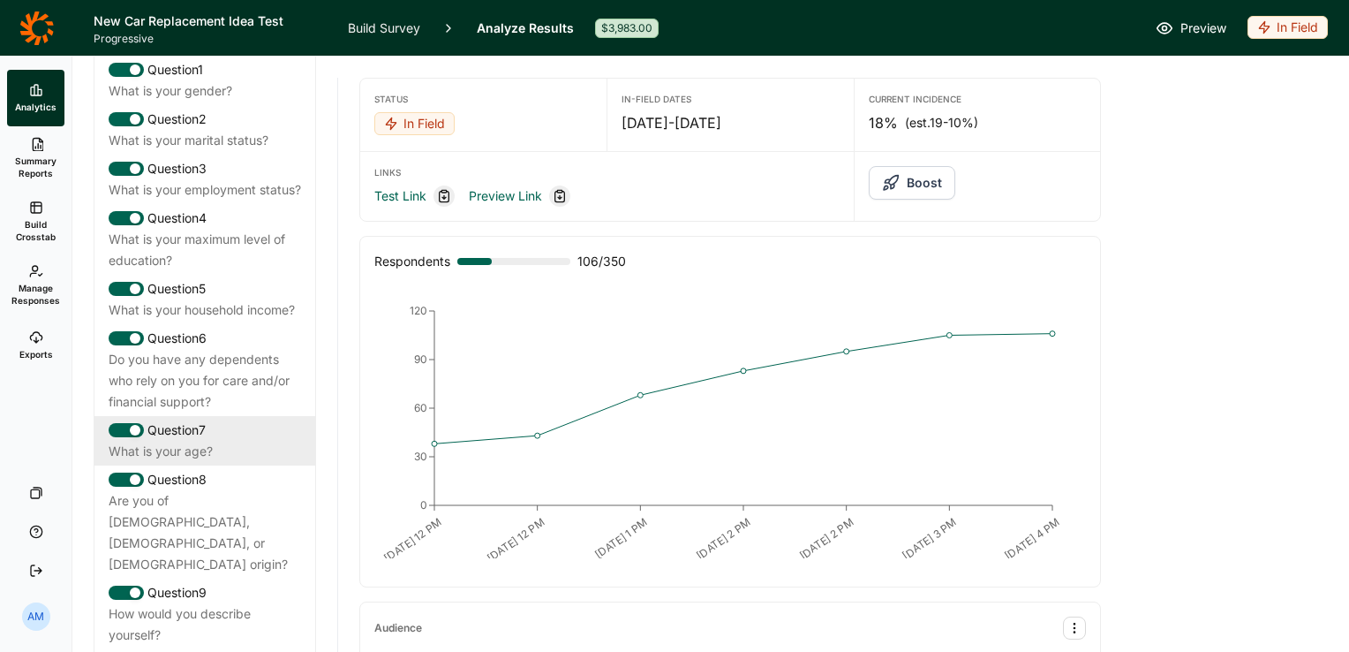
click at [198, 441] on div "Question 7" at bounding box center [205, 430] width 193 height 21
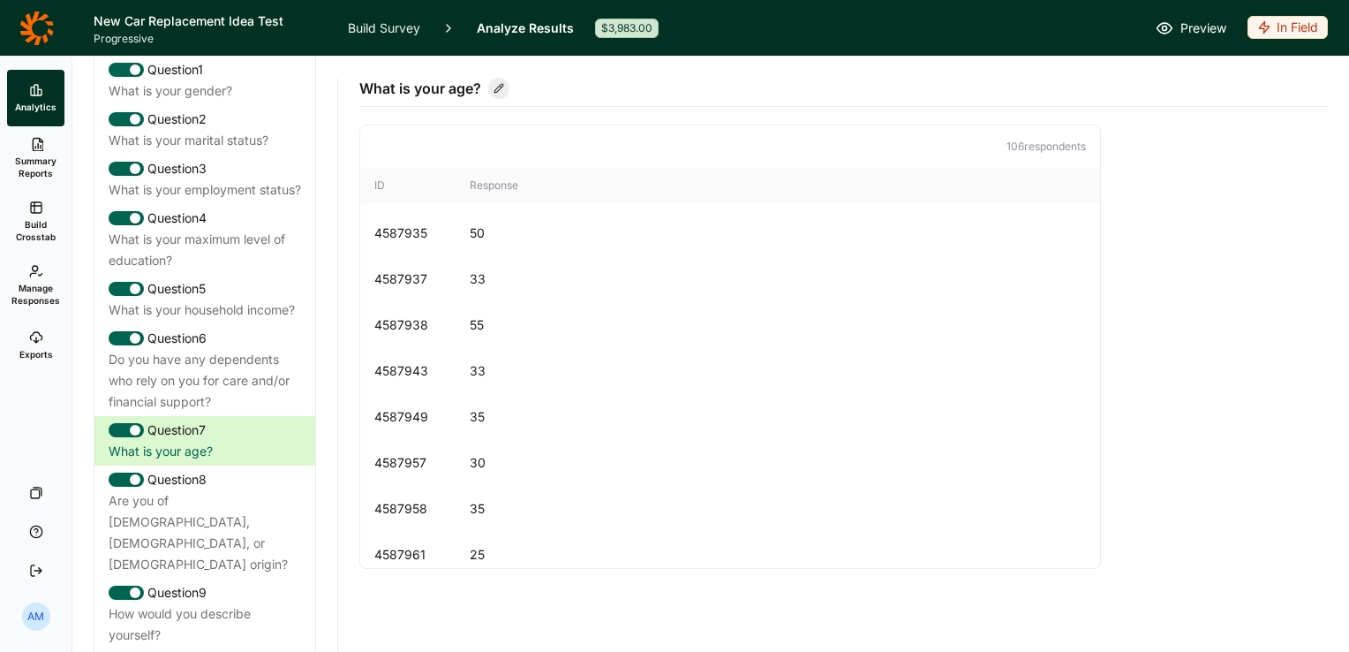
click at [32, 287] on span "Manage Responses" at bounding box center [35, 294] width 49 height 25
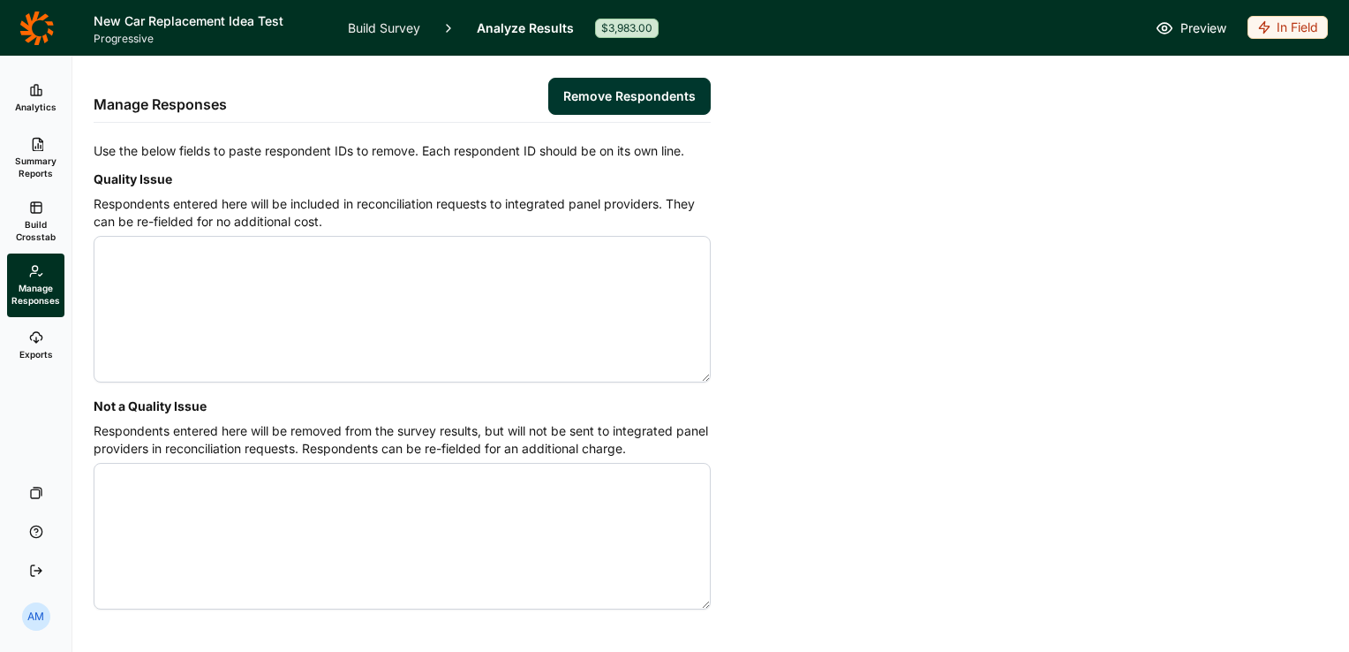
click at [33, 232] on span "Build Crosstab" at bounding box center [35, 230] width 43 height 25
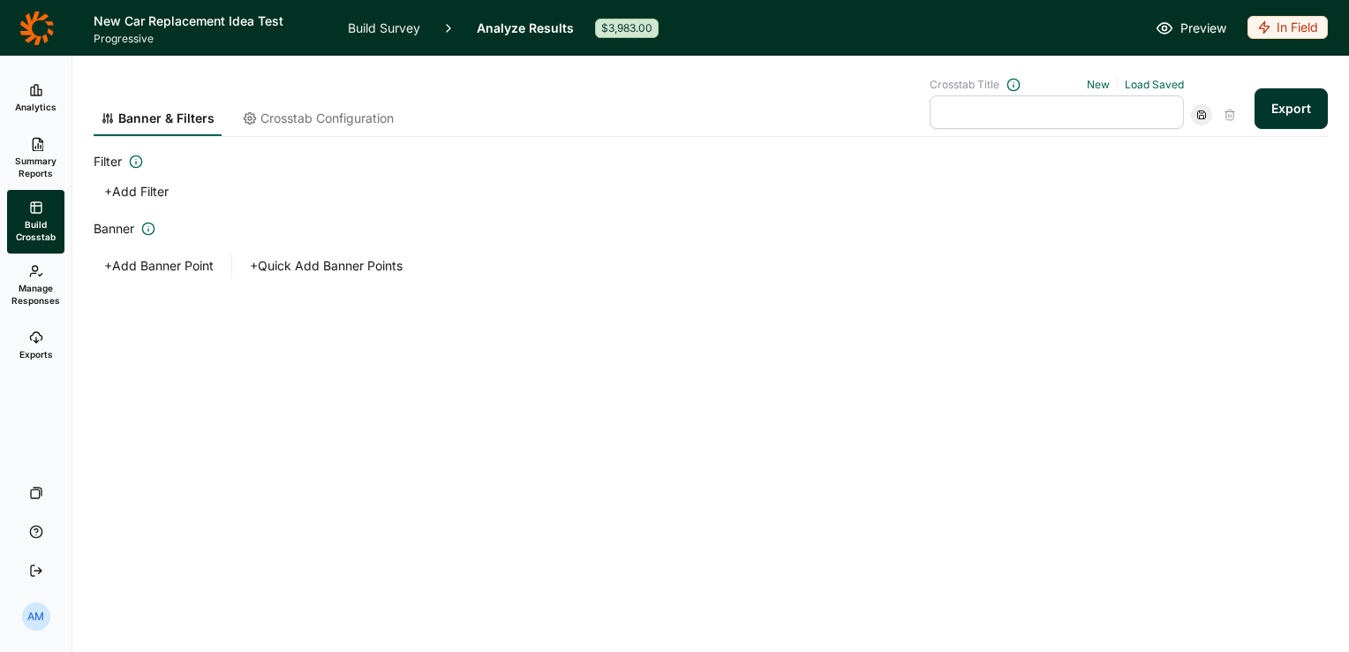
click at [1289, 104] on button "Export" at bounding box center [1291, 108] width 73 height 41
click at [1166, 601] on link "download your file here" at bounding box center [1187, 602] width 139 height 14
click at [35, 19] on icon at bounding box center [36, 28] width 34 height 34
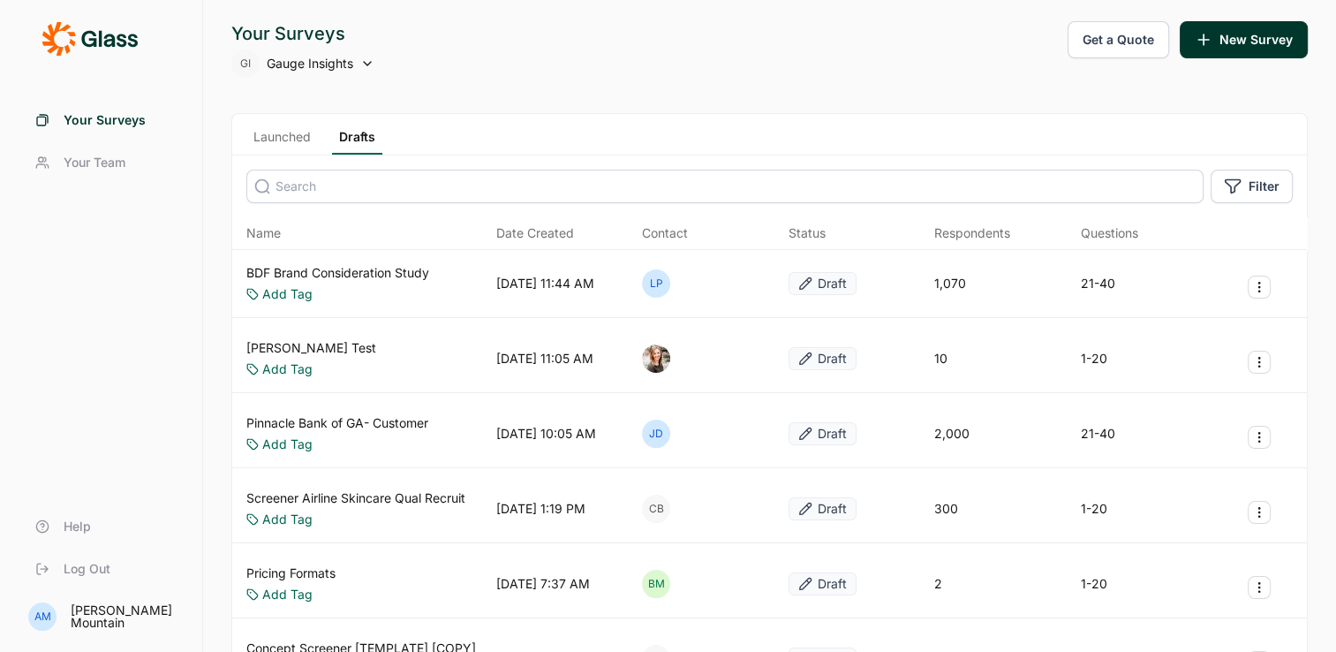
click at [286, 137] on link "Launched" at bounding box center [282, 141] width 72 height 26
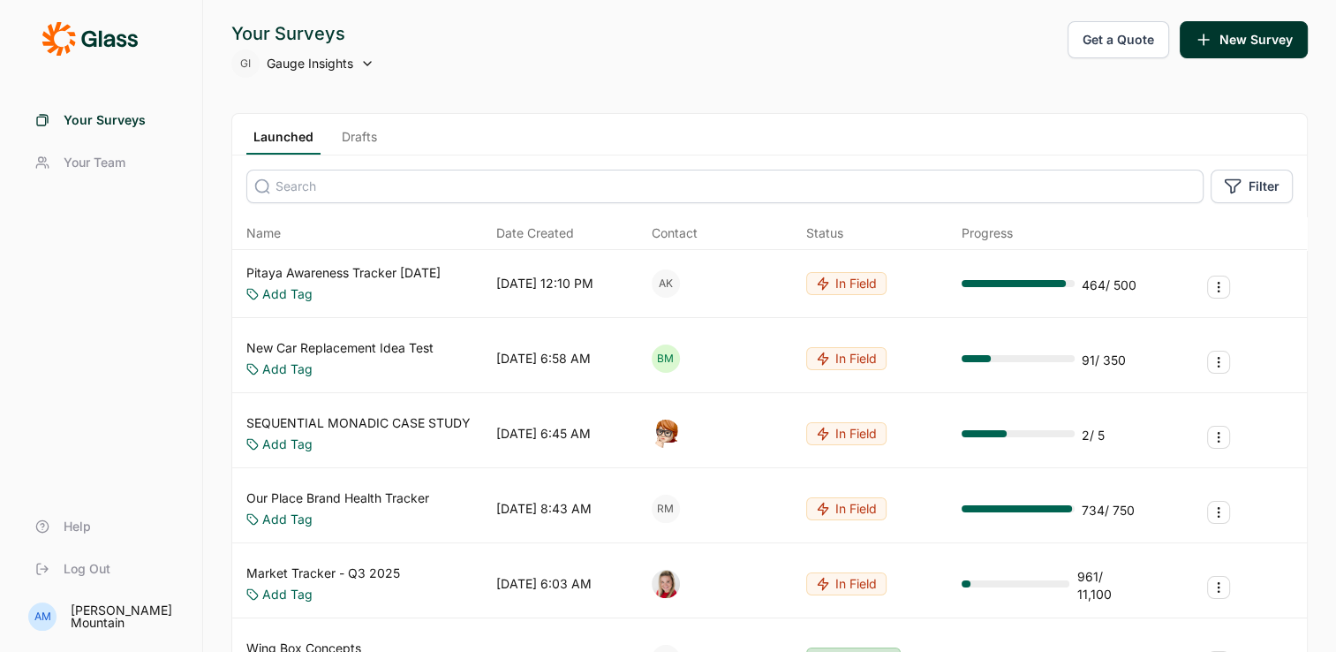
click at [297, 201] on input at bounding box center [724, 187] width 957 height 34
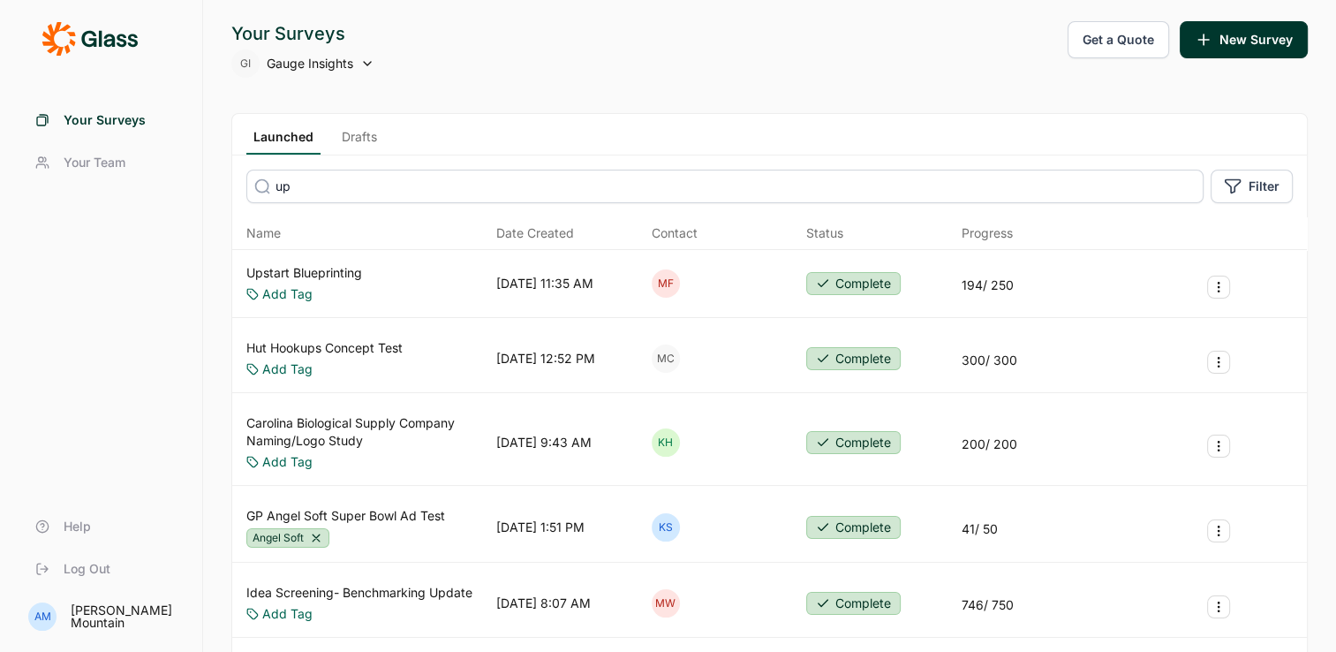
type input "u"
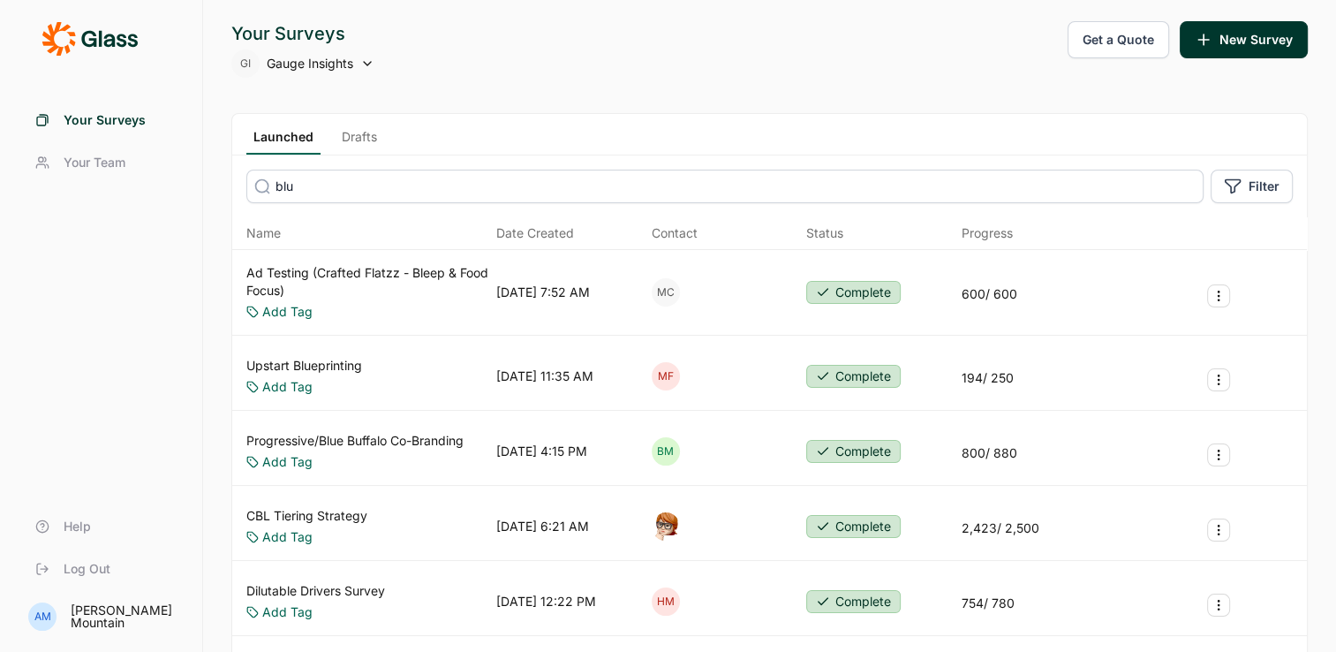
type input "blue"
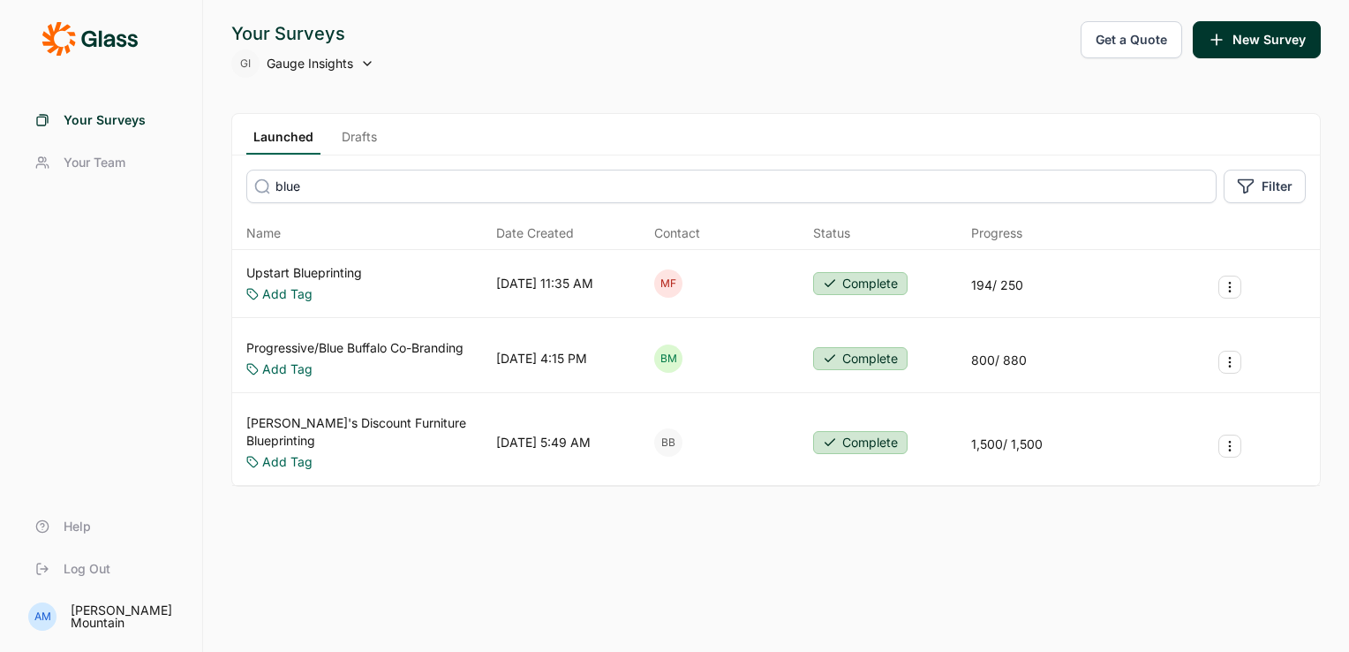
drag, startPoint x: 342, startPoint y: 182, endPoint x: 247, endPoint y: 190, distance: 94.8
click at [247, 190] on input "blue" at bounding box center [731, 187] width 971 height 34
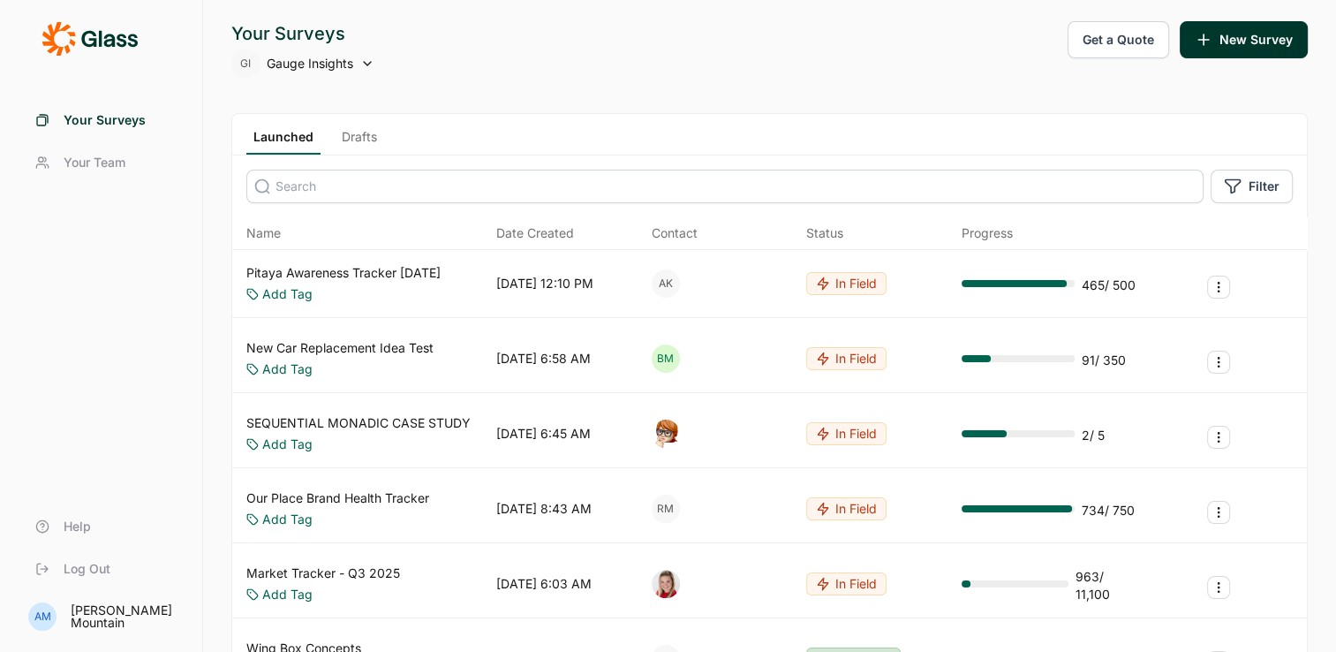
click at [364, 136] on link "Drafts" at bounding box center [359, 141] width 49 height 26
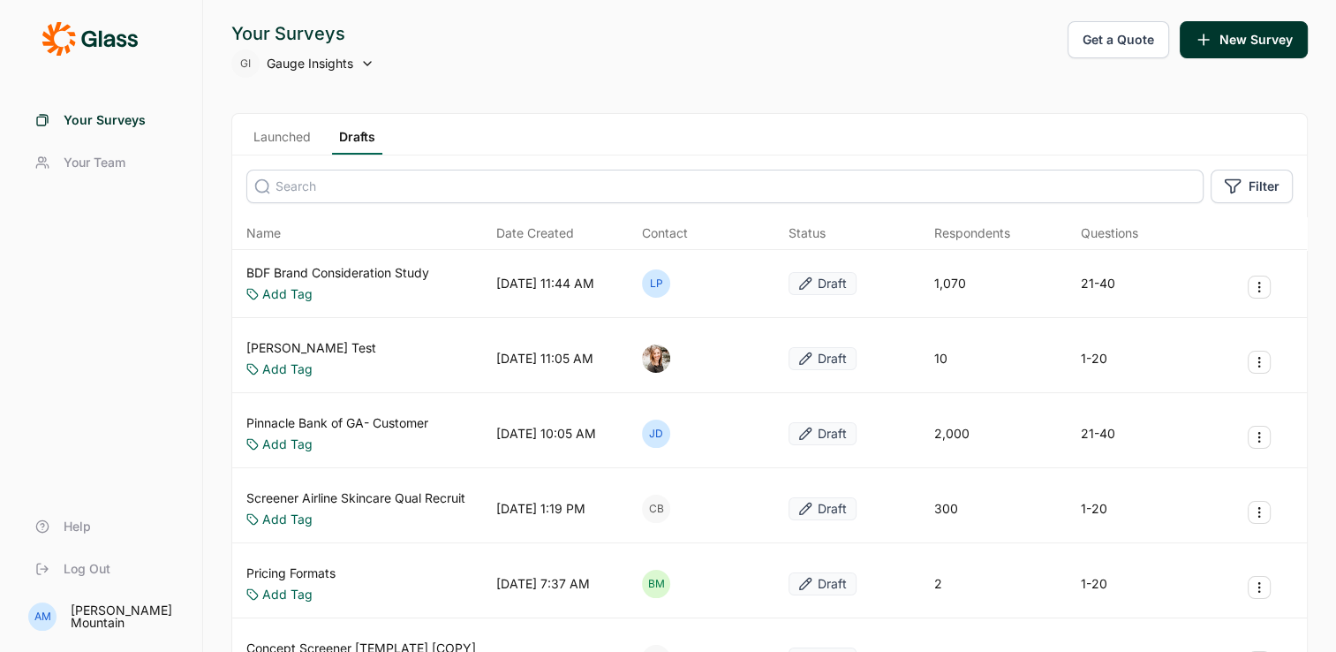
click at [332, 189] on input at bounding box center [724, 187] width 957 height 34
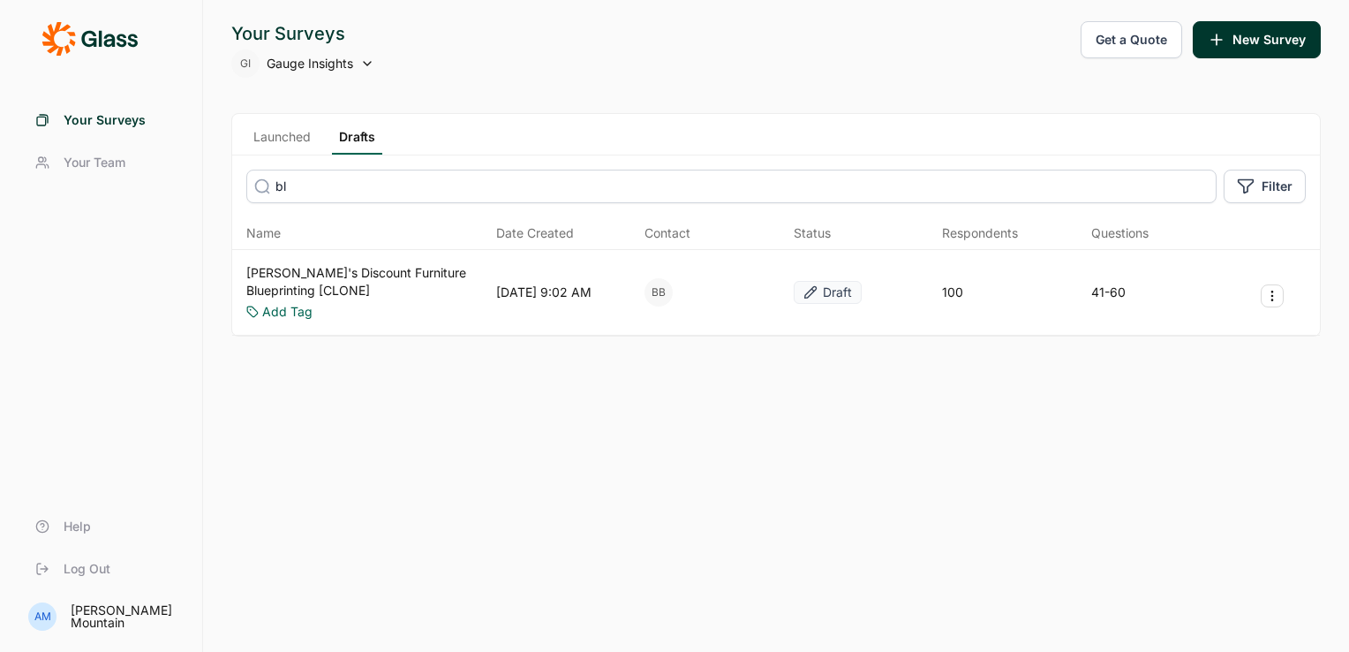
type input "b"
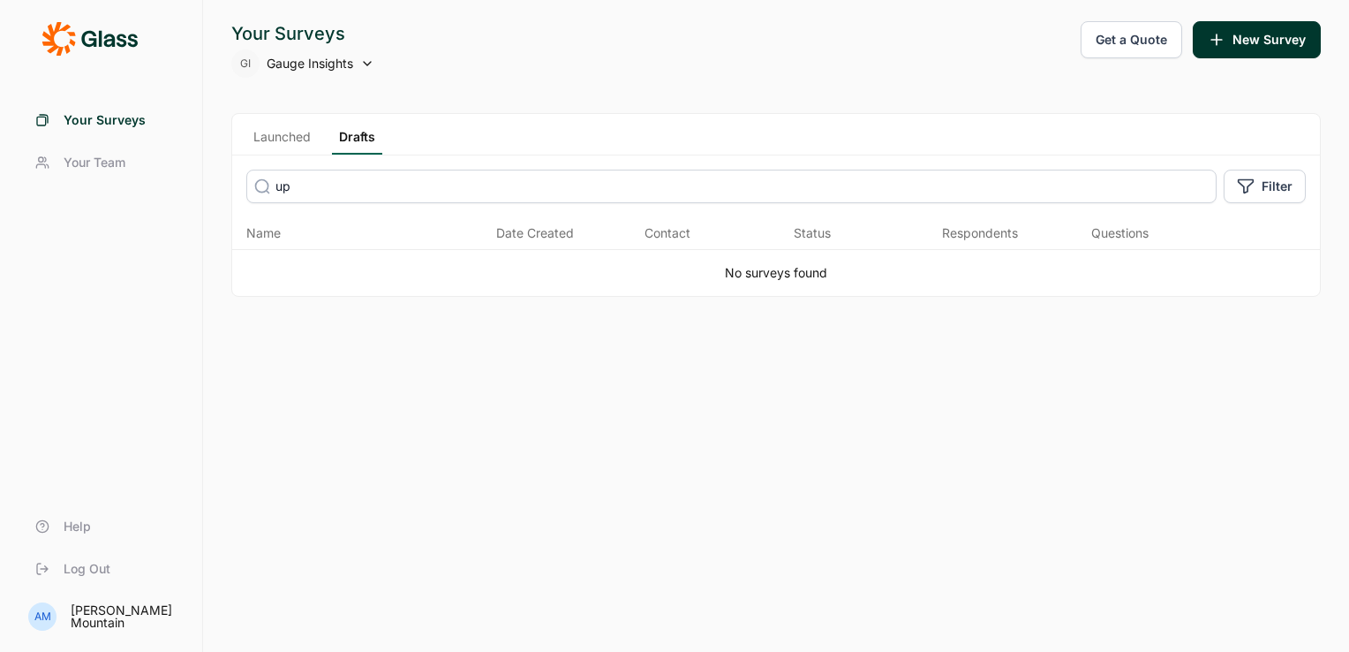
type input "u"
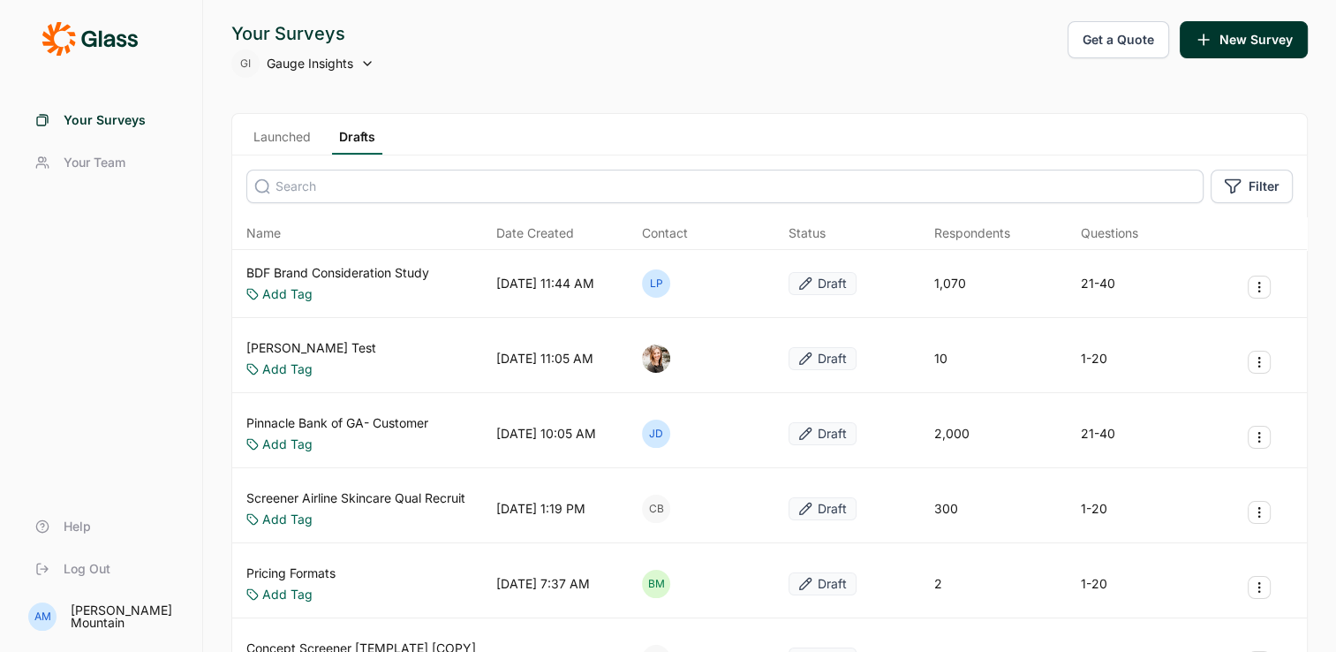
click at [295, 137] on link "Launched" at bounding box center [282, 141] width 72 height 26
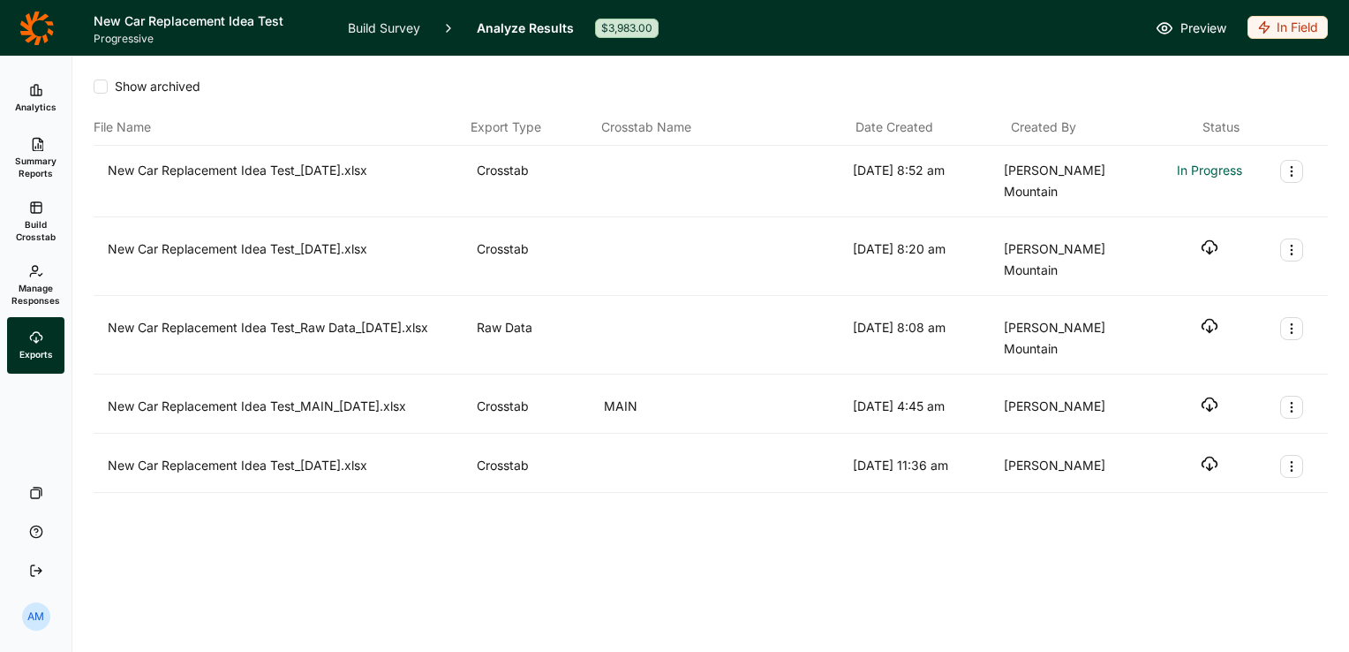
click at [1209, 241] on use "button" at bounding box center [1209, 247] width 15 height 13
click at [38, 291] on span "Manage Responses" at bounding box center [35, 294] width 49 height 25
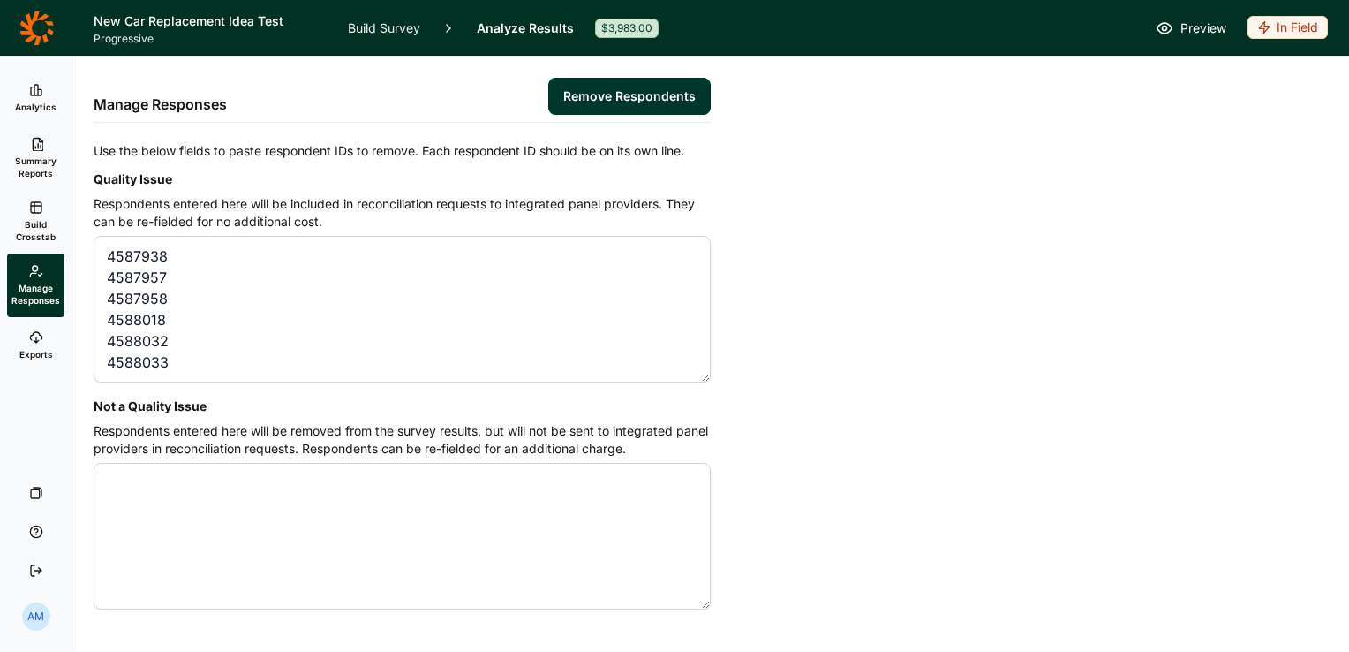
scroll to position [11, 0]
paste textarea "4587937 4587991 4588022 4588155 4588216 4588244 4588314 4588513 4588776"
type textarea "4587938 4587957 4587958 4588018 4588032 4588033 4587937 4587991 4588022 4588155…"
click at [652, 92] on button "Remove Respondents" at bounding box center [629, 96] width 163 height 37
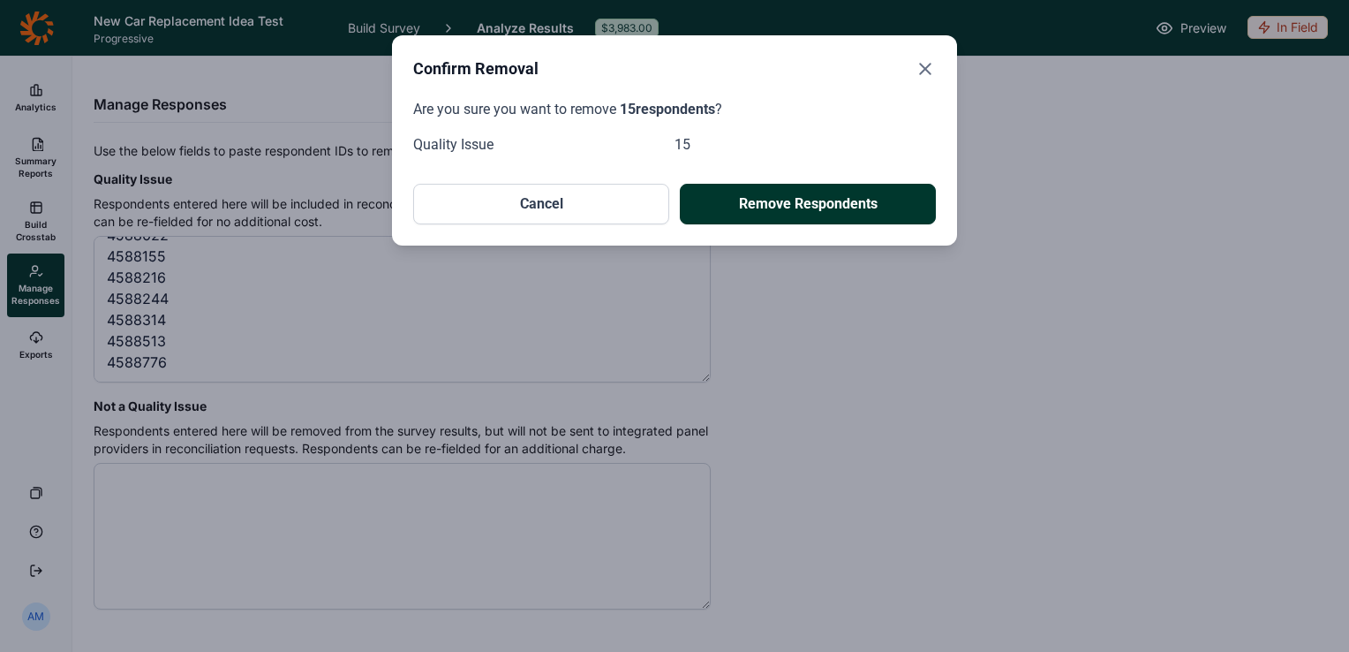
click at [823, 203] on button "Remove Respondents" at bounding box center [808, 204] width 256 height 41
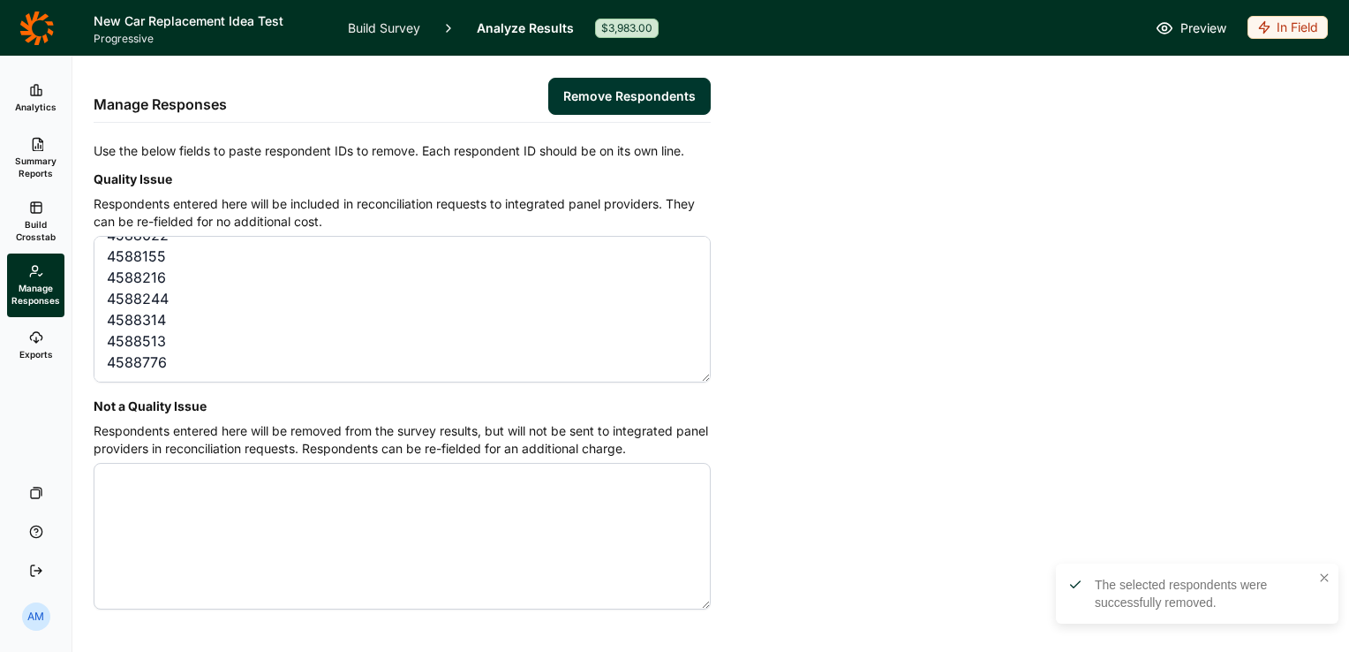
scroll to position [0, 0]
click at [37, 89] on use at bounding box center [36, 90] width 11 height 11
